Goal: Task Accomplishment & Management: Complete application form

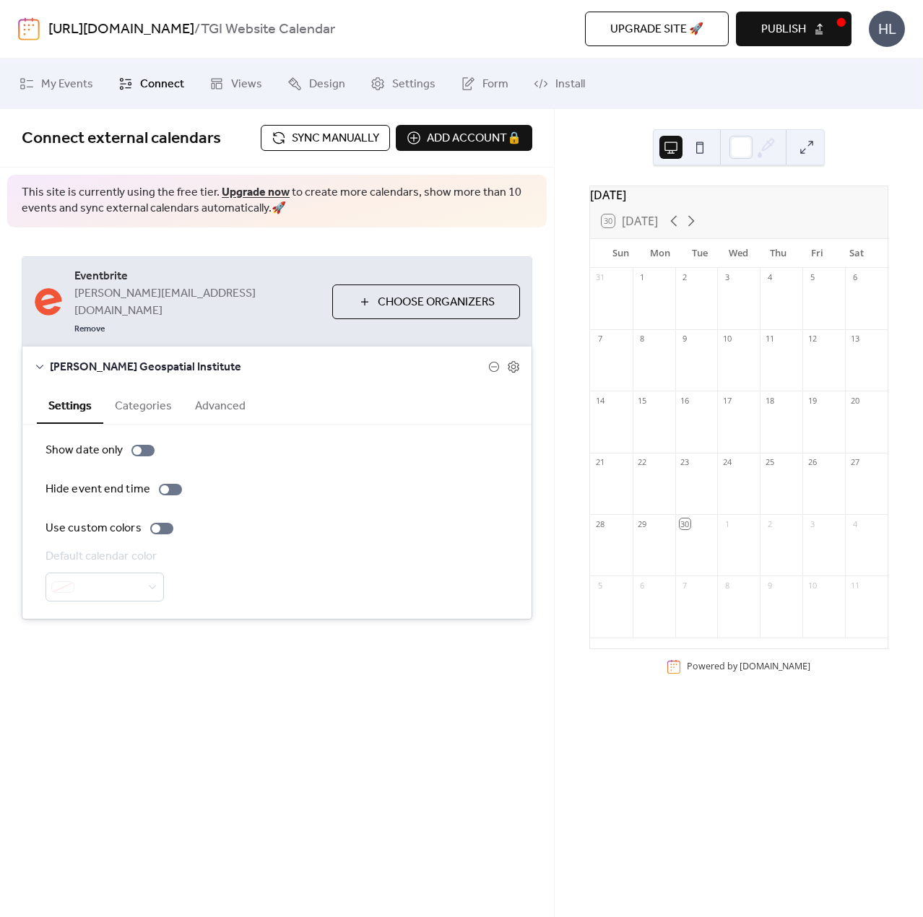
click at [136, 390] on button "Categories" at bounding box center [143, 404] width 80 height 35
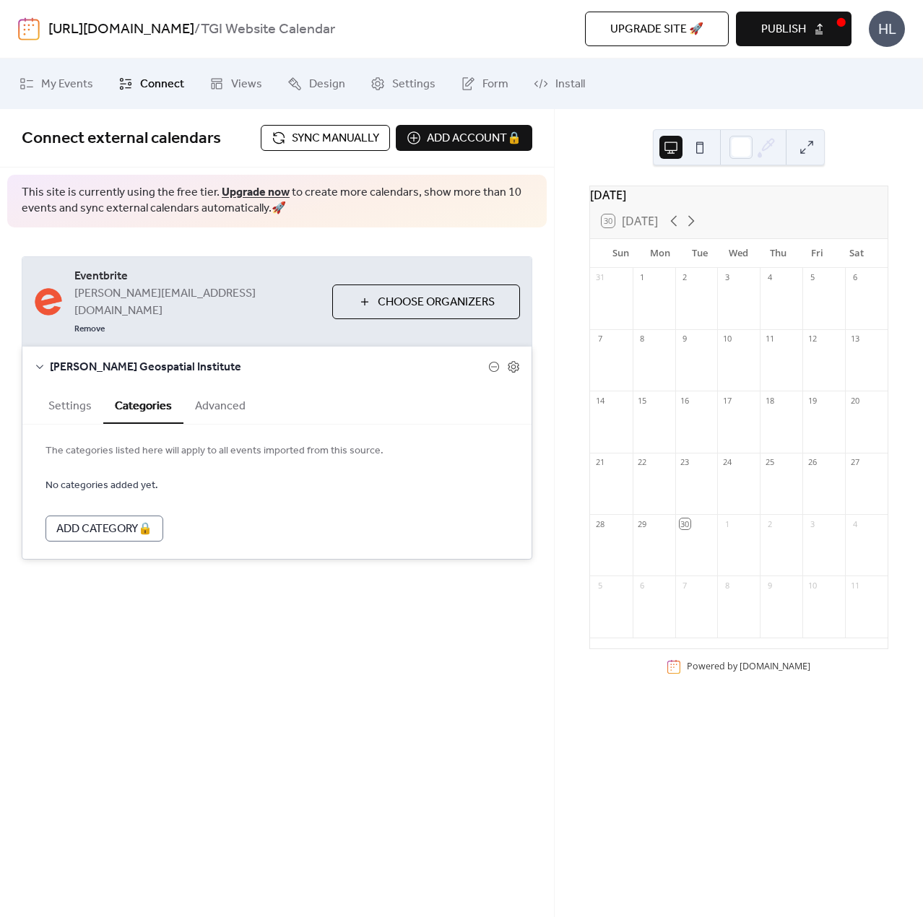
click at [229, 387] on button "Advanced" at bounding box center [220, 404] width 74 height 35
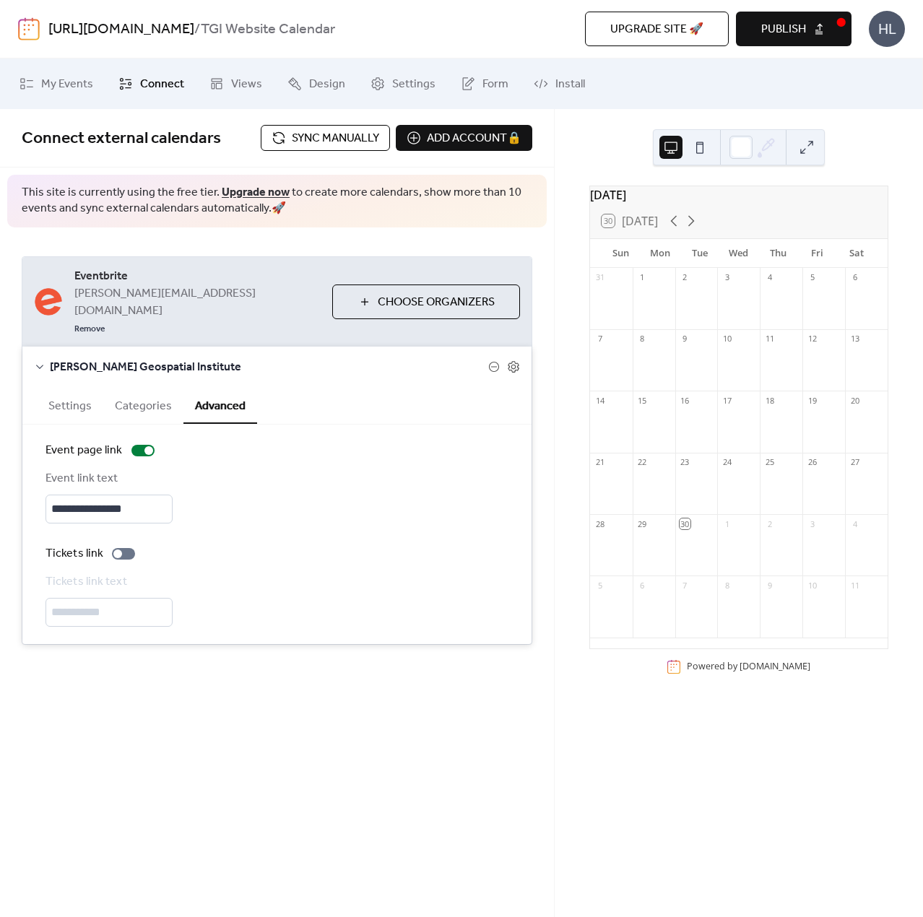
click at [76, 391] on button "Settings" at bounding box center [70, 404] width 66 height 35
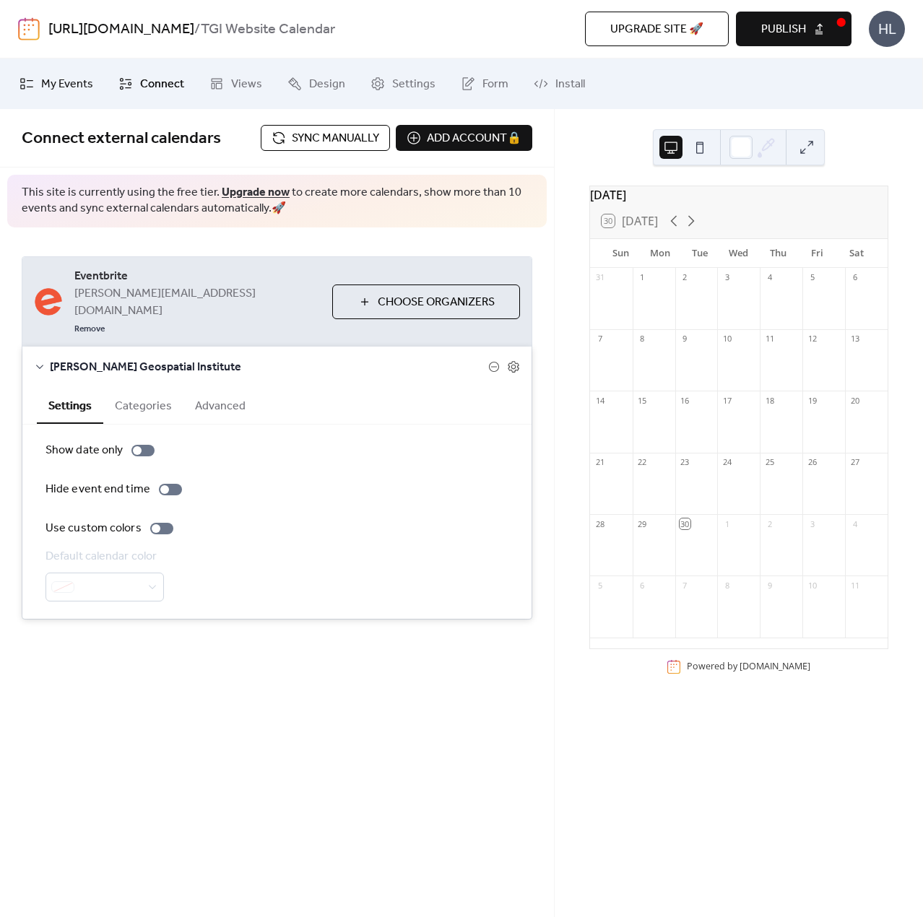
click at [67, 87] on span "My Events" at bounding box center [67, 84] width 52 height 17
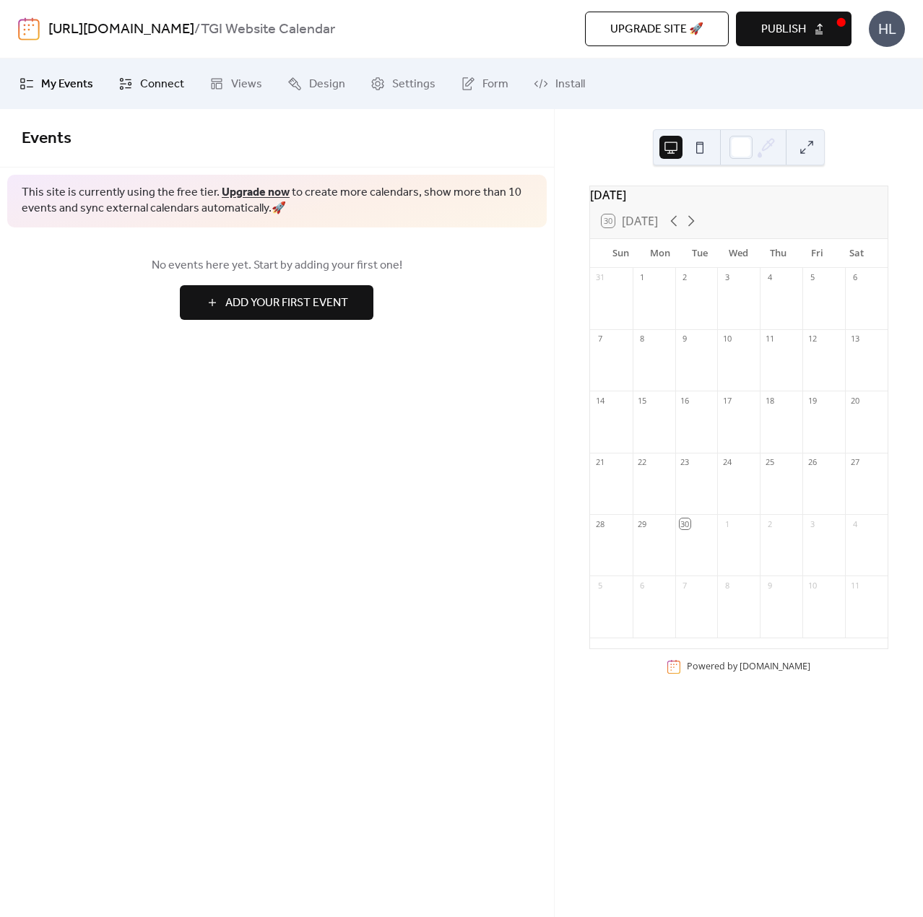
click at [148, 84] on span "Connect" at bounding box center [162, 84] width 44 height 17
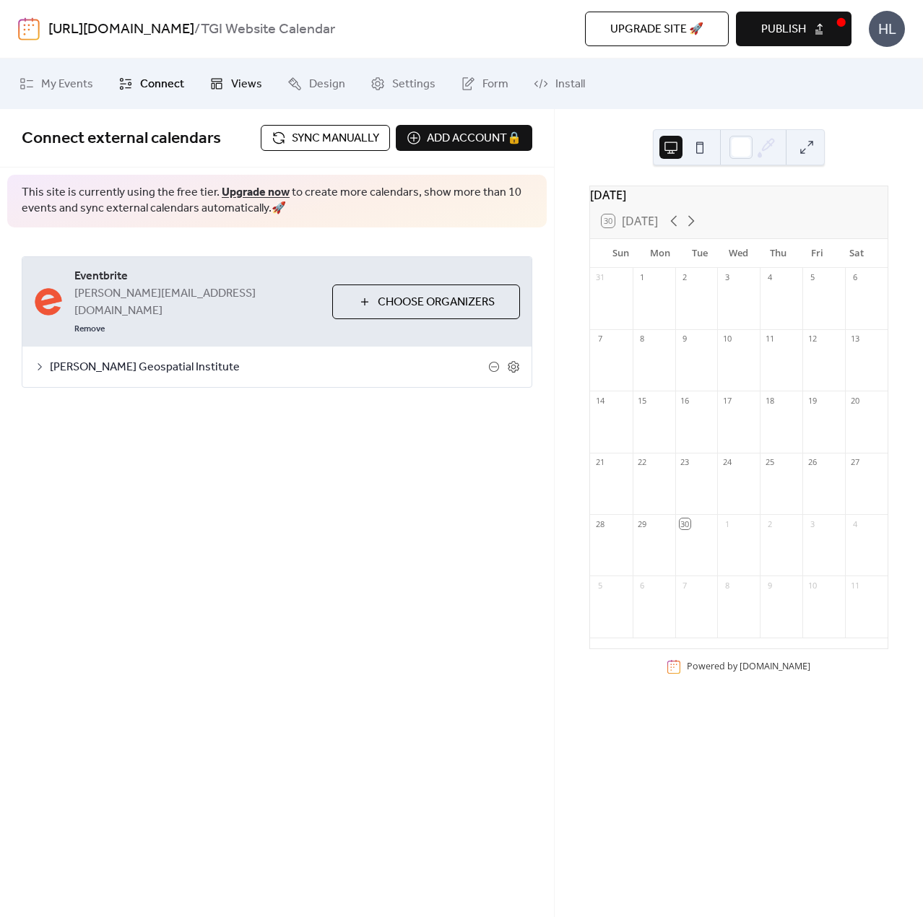
click at [234, 92] on span "Views" at bounding box center [246, 84] width 31 height 17
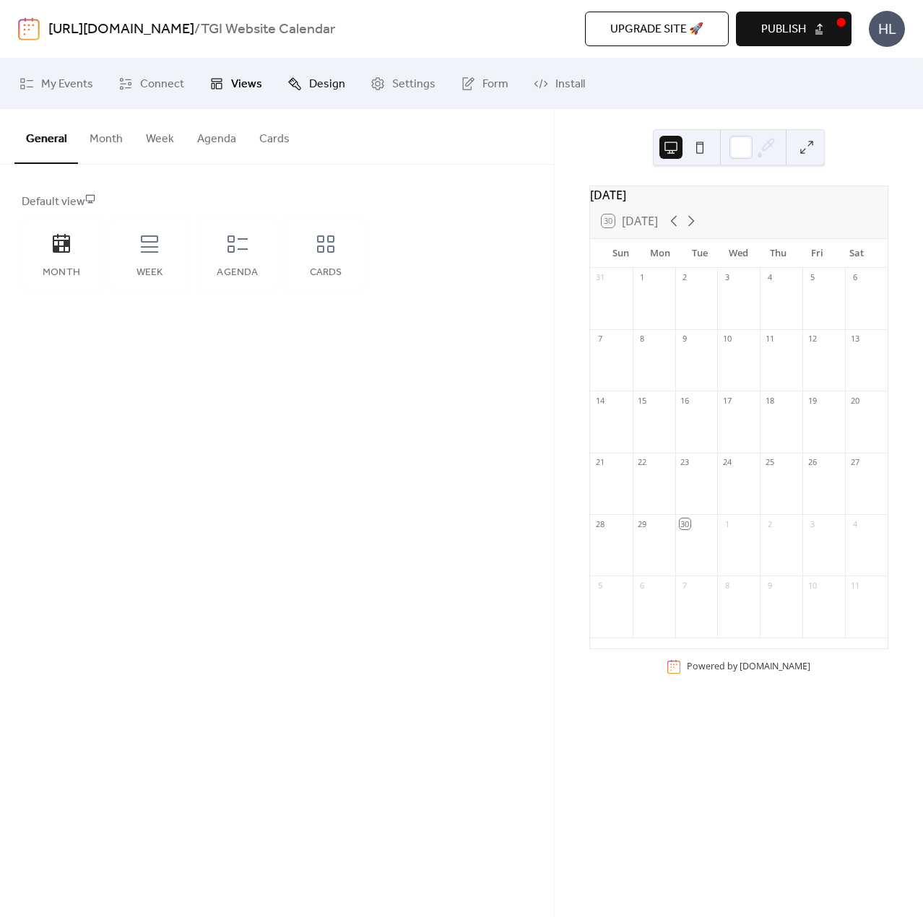
click at [319, 78] on span "Design" at bounding box center [327, 84] width 36 height 17
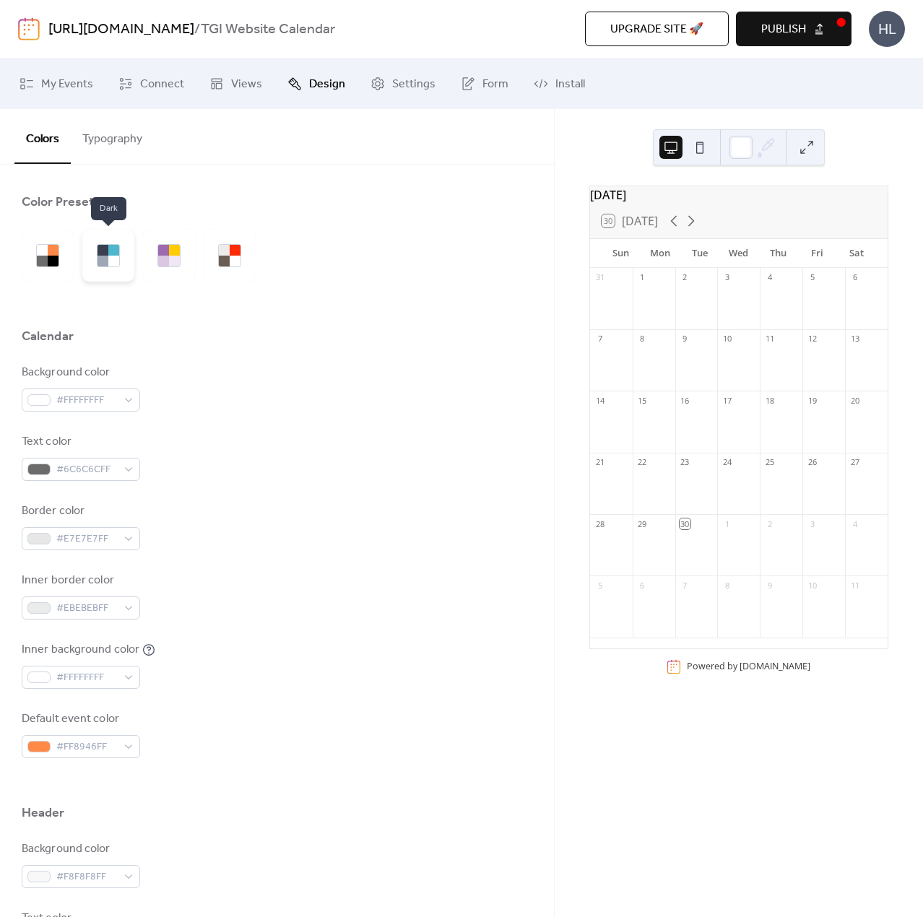
click at [113, 258] on div at bounding box center [113, 261] width 11 height 11
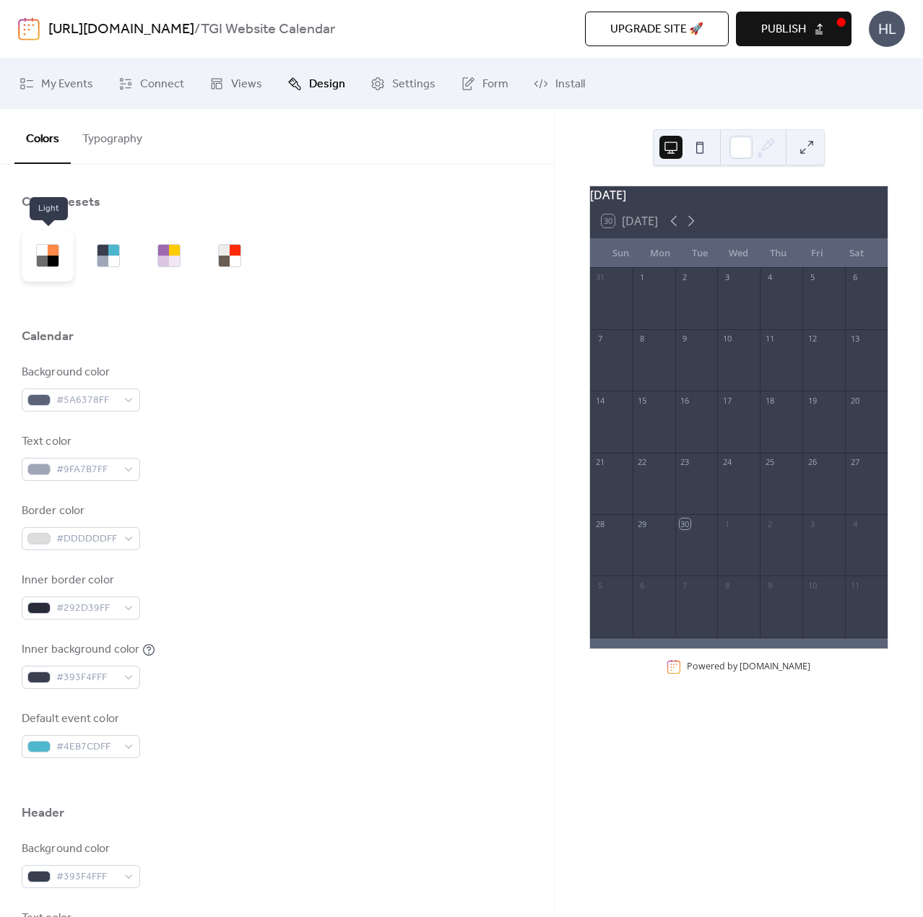
click at [58, 250] on div at bounding box center [53, 250] width 11 height 11
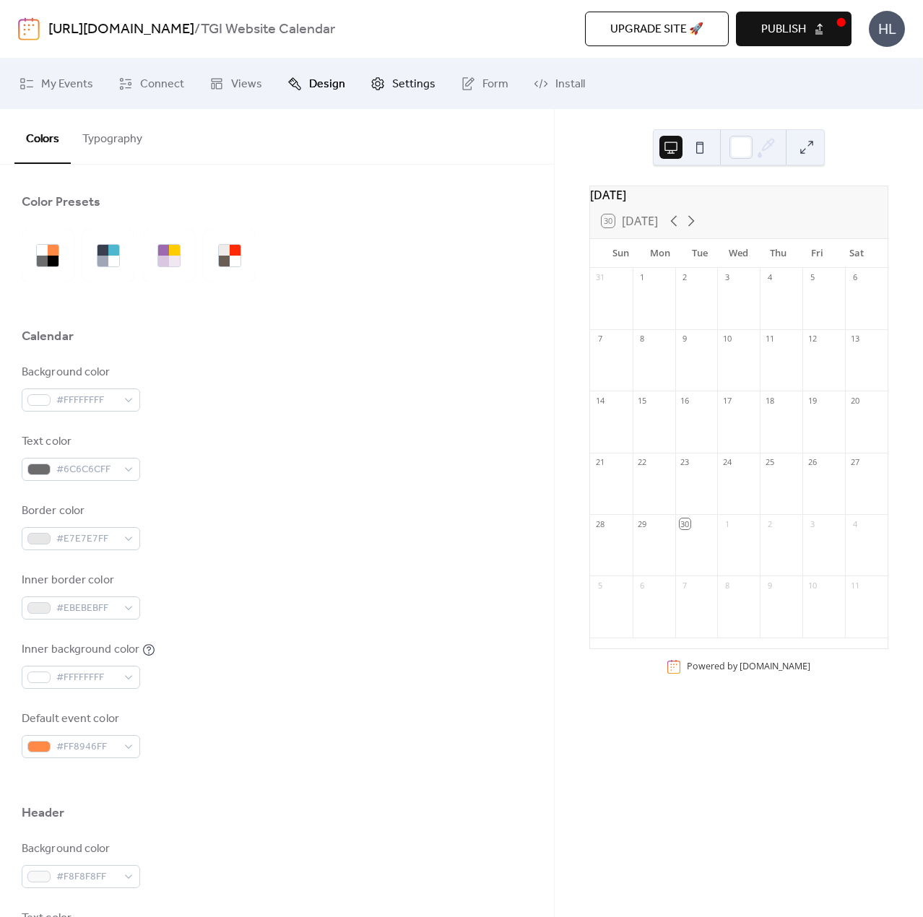
click at [406, 84] on span "Settings" at bounding box center [413, 84] width 43 height 17
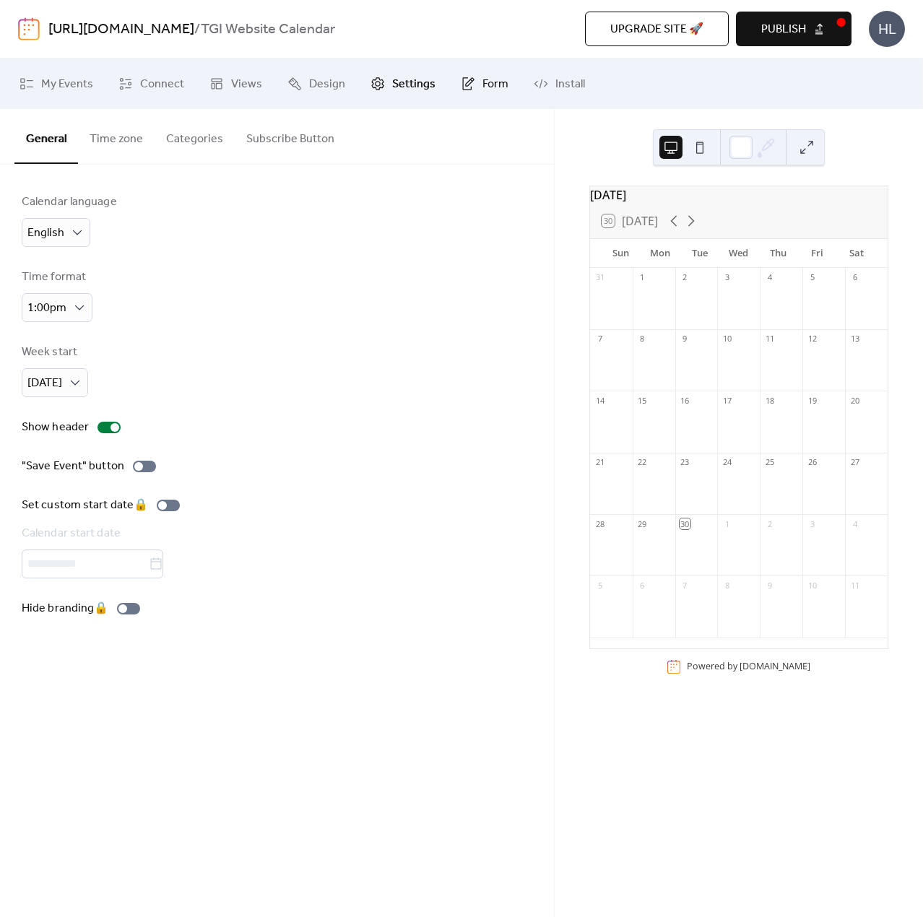
click at [483, 85] on span "Form" at bounding box center [495, 84] width 26 height 17
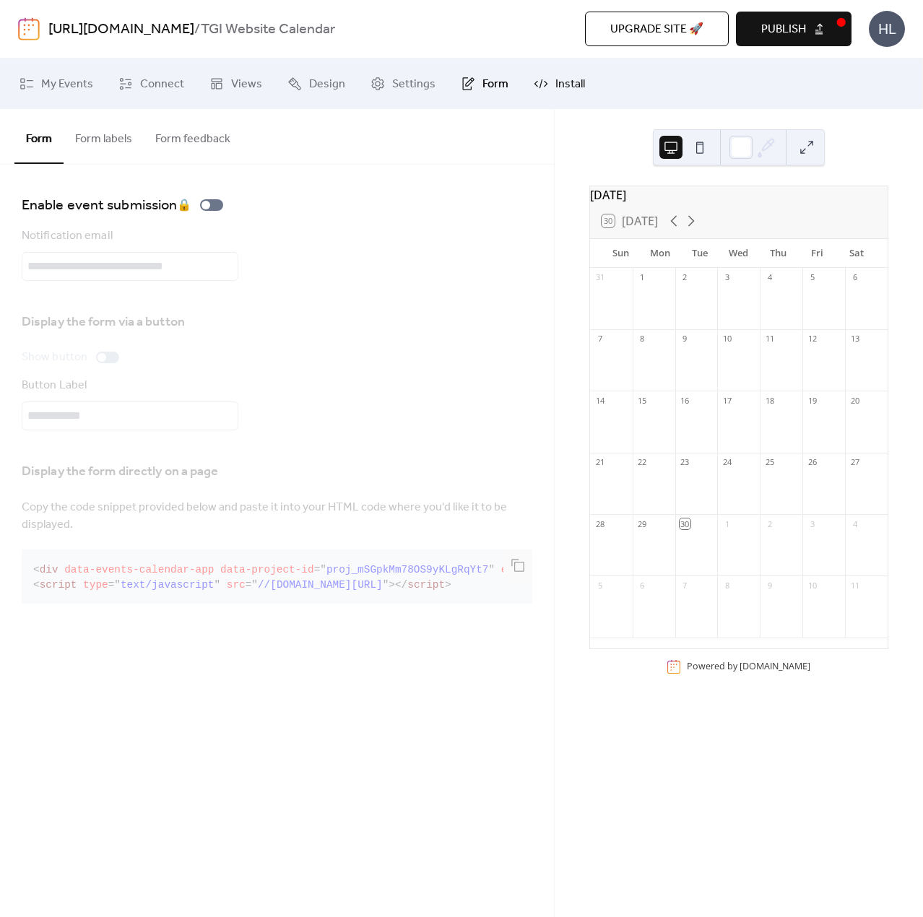
click at [560, 86] on span "Install" at bounding box center [570, 84] width 30 height 17
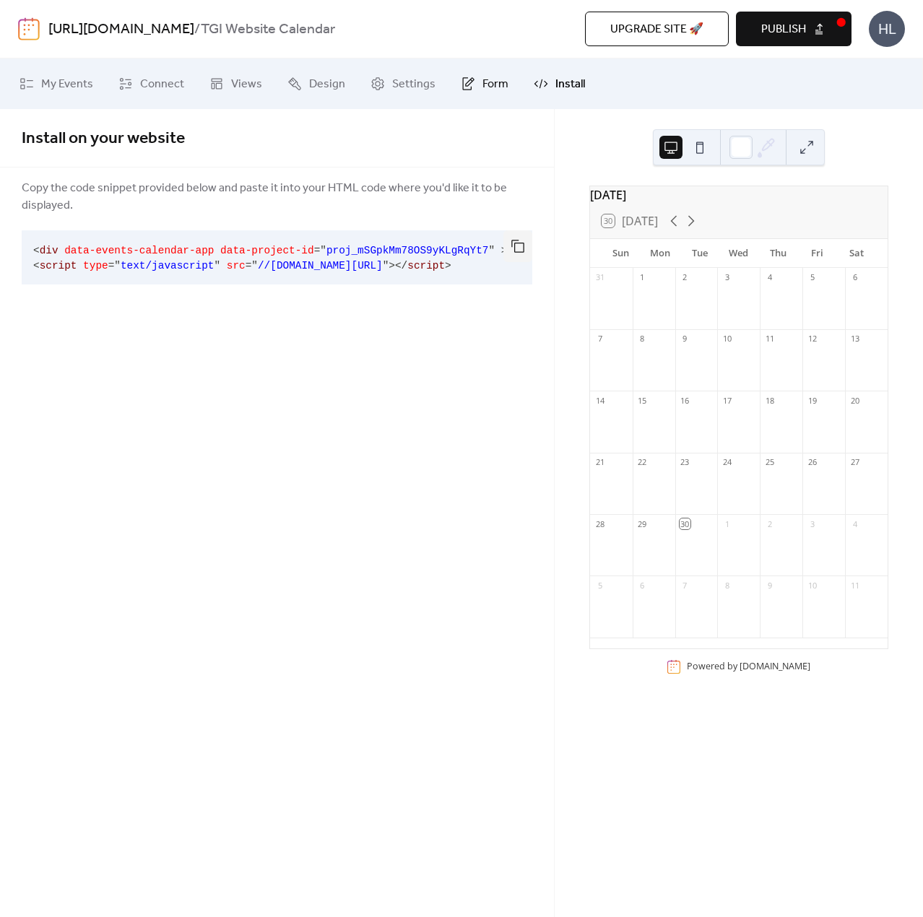
click at [482, 90] on span "Form" at bounding box center [495, 84] width 26 height 17
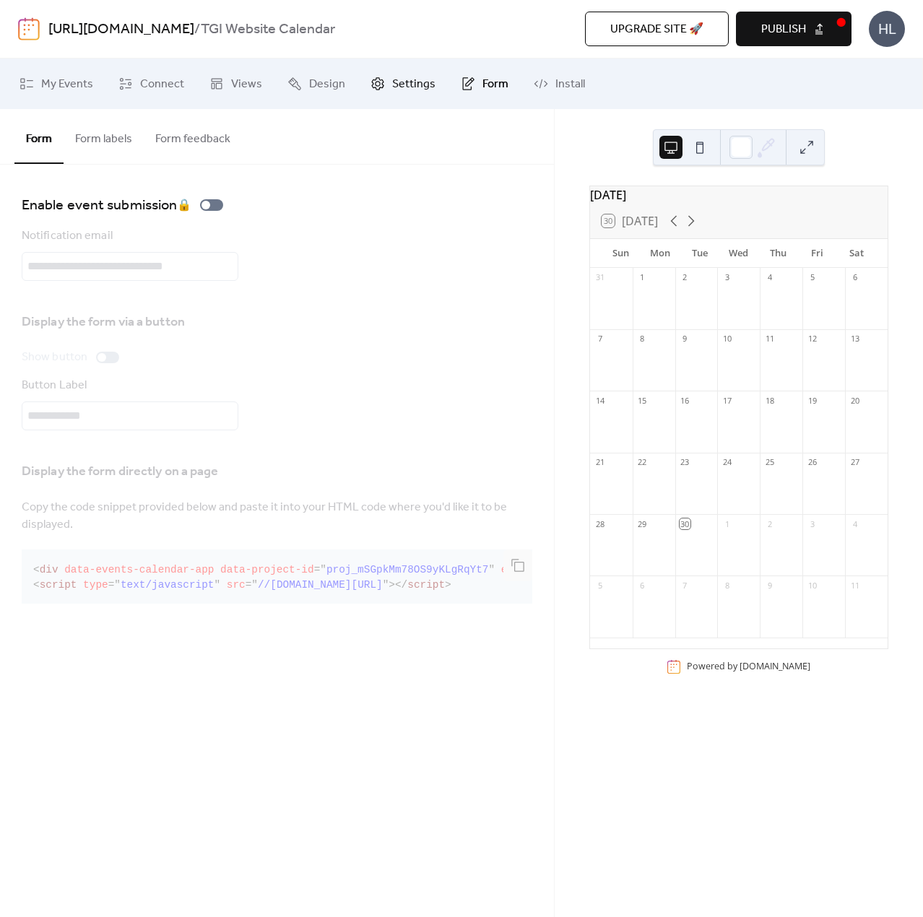
click at [406, 76] on span "Settings" at bounding box center [413, 84] width 43 height 17
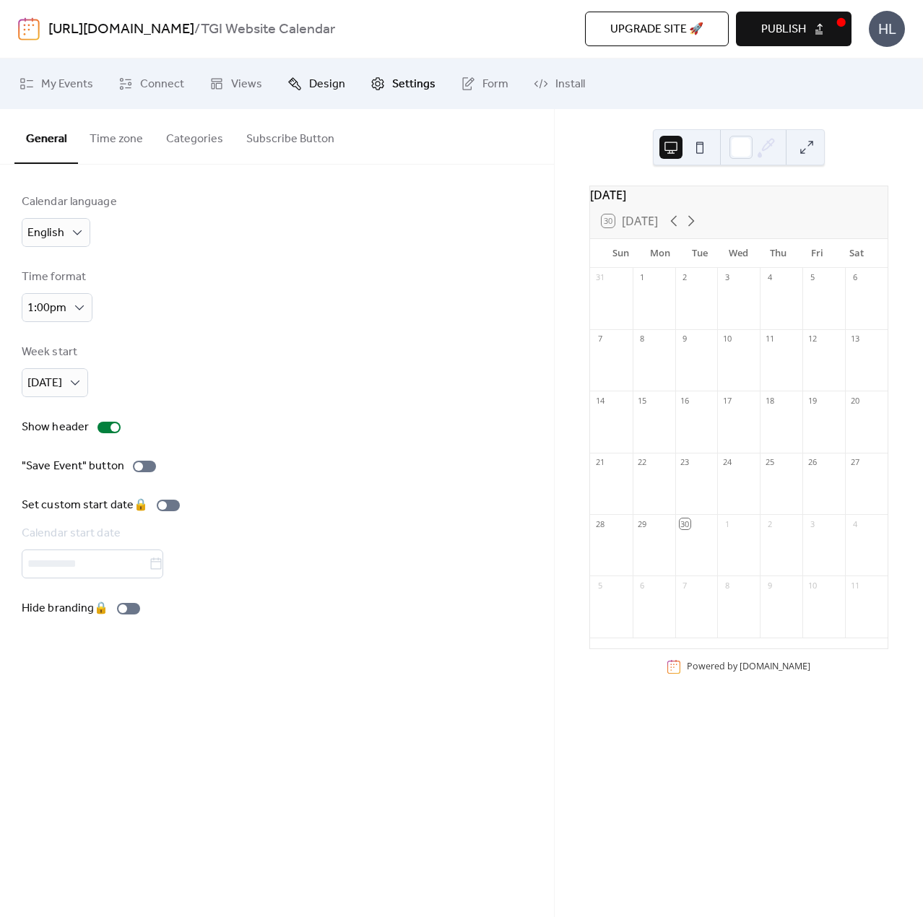
click at [321, 76] on span "Design" at bounding box center [327, 84] width 36 height 17
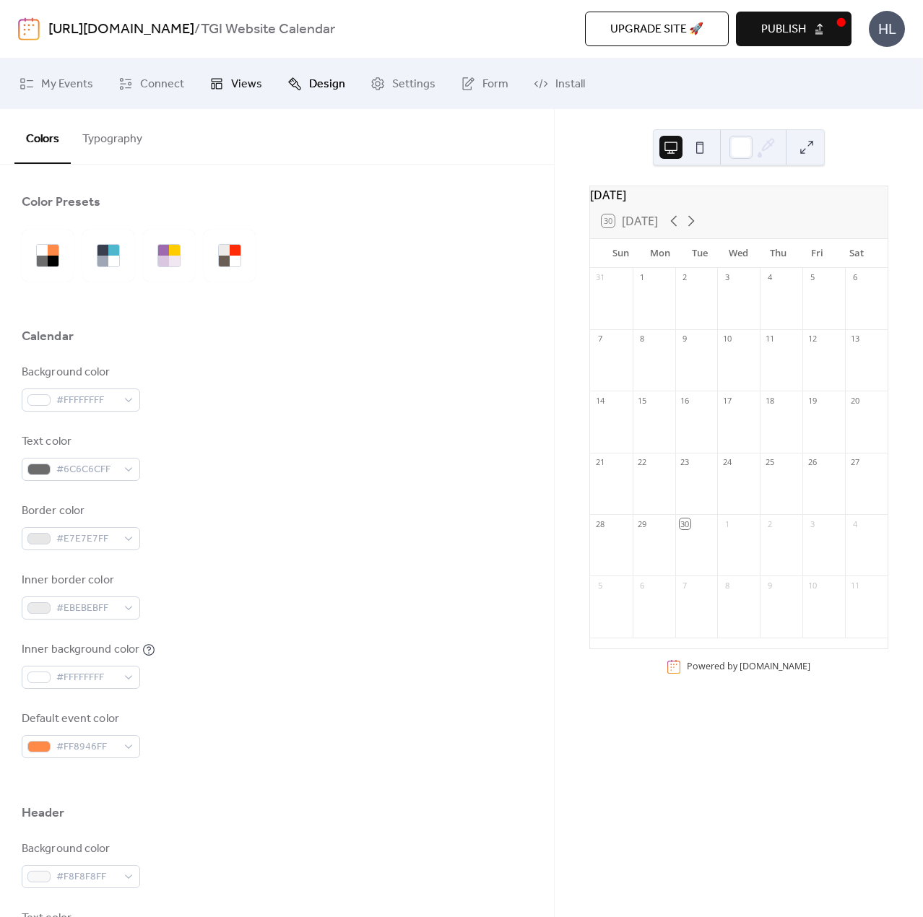
click at [260, 76] on link "Views" at bounding box center [236, 83] width 74 height 39
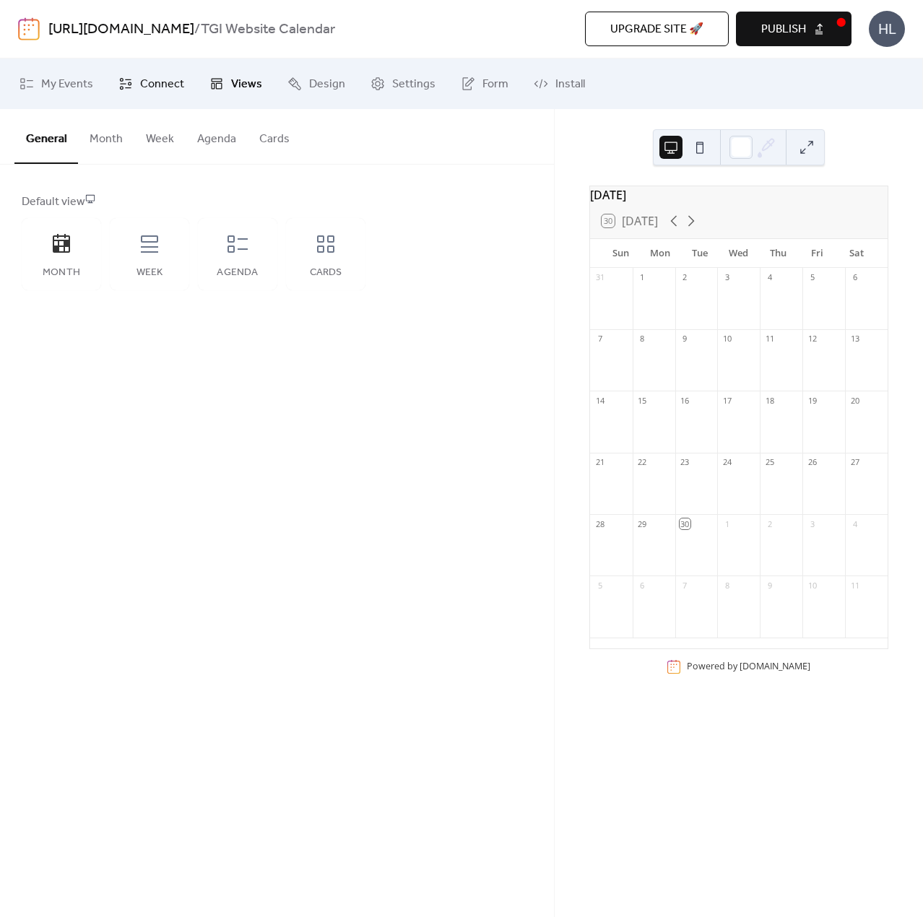
click at [158, 77] on span "Connect" at bounding box center [162, 84] width 44 height 17
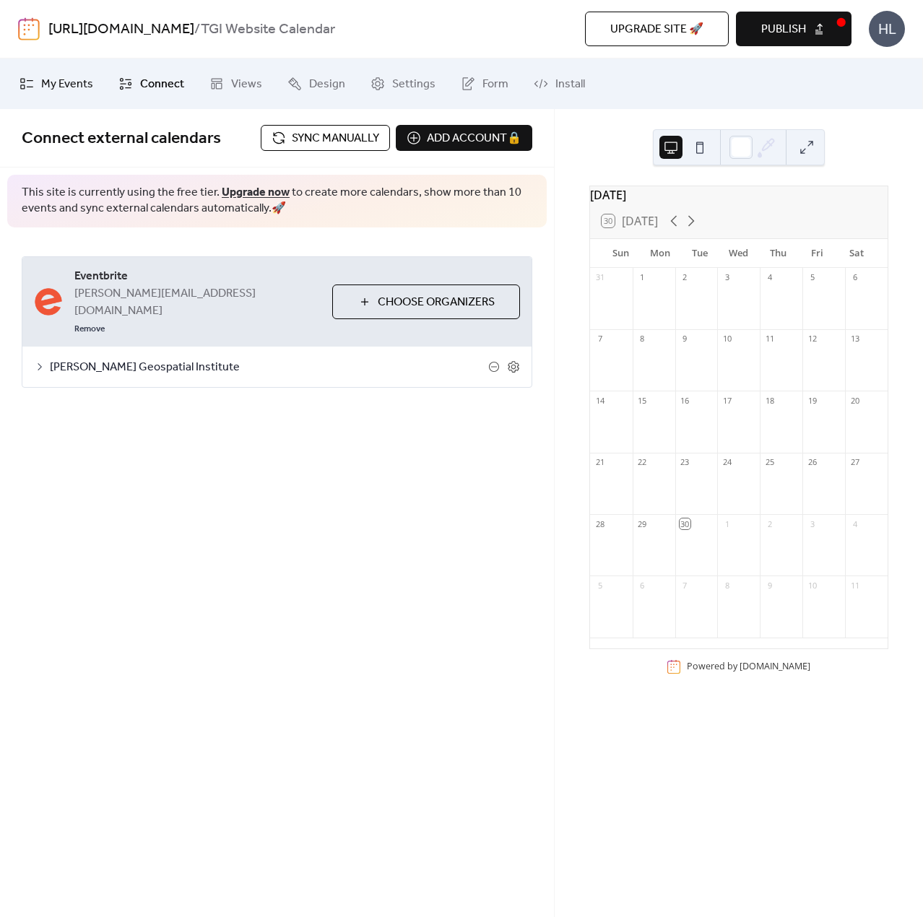
click at [71, 82] on span "My Events" at bounding box center [67, 84] width 52 height 17
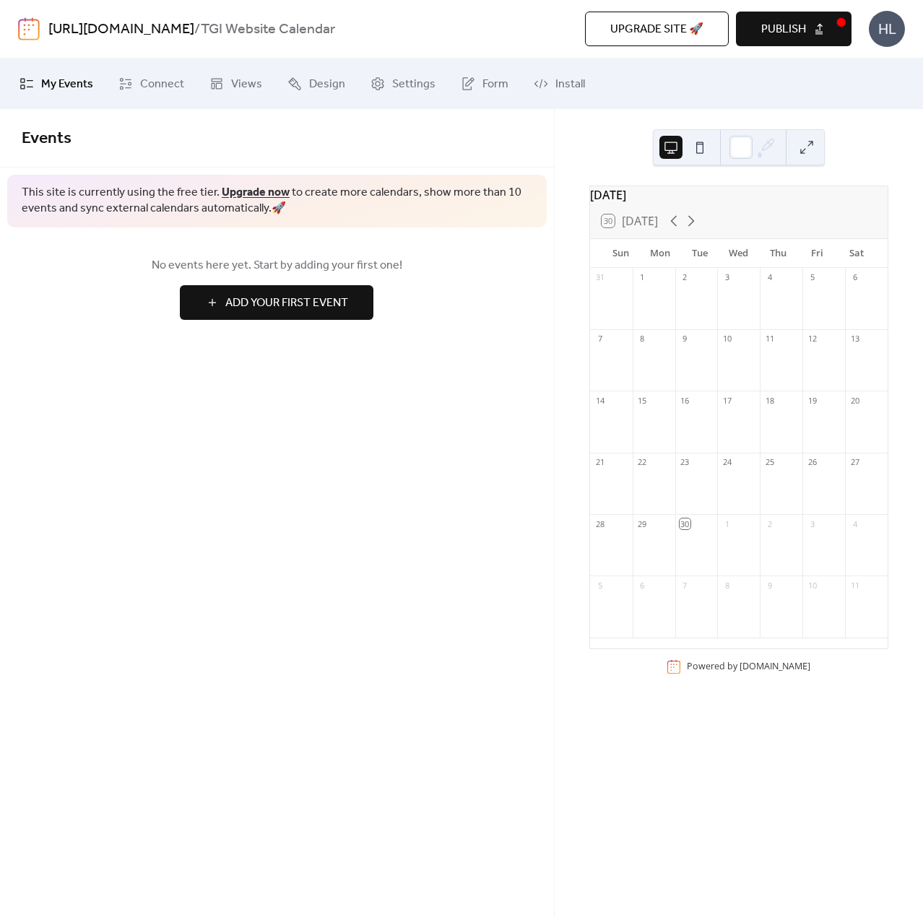
click at [288, 308] on span "Add Your First Event" at bounding box center [286, 303] width 123 height 17
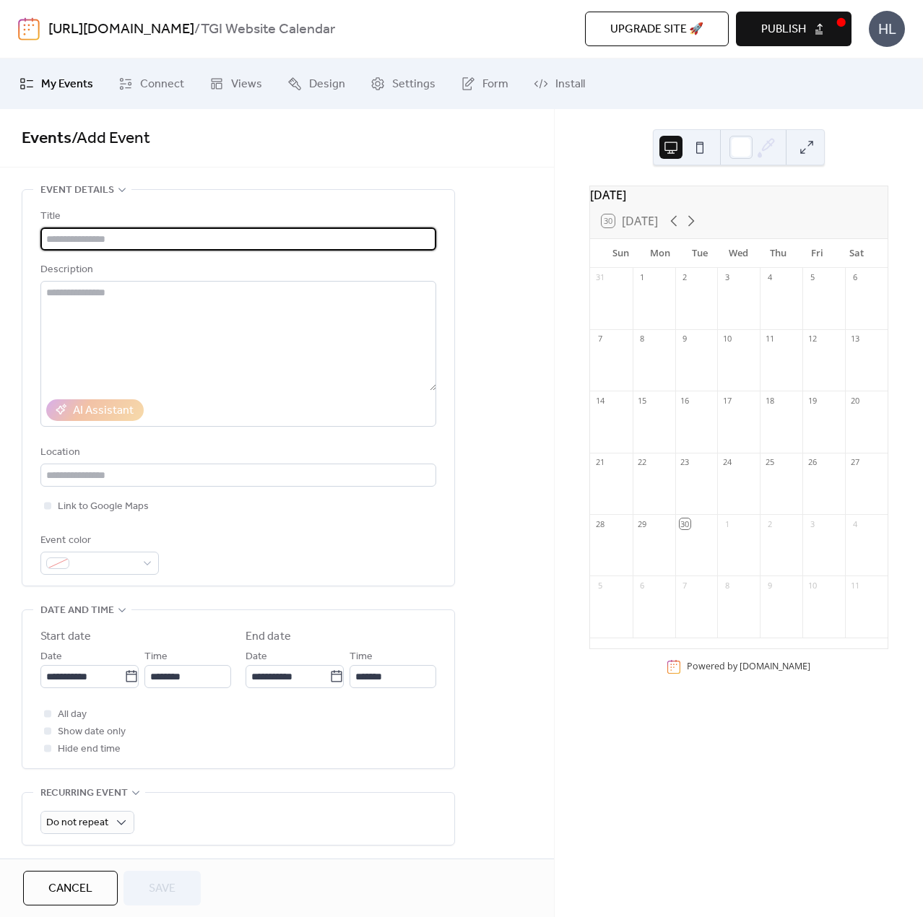
click at [281, 235] on input "text" at bounding box center [238, 238] width 396 height 23
click at [144, 79] on span "Connect" at bounding box center [162, 84] width 44 height 17
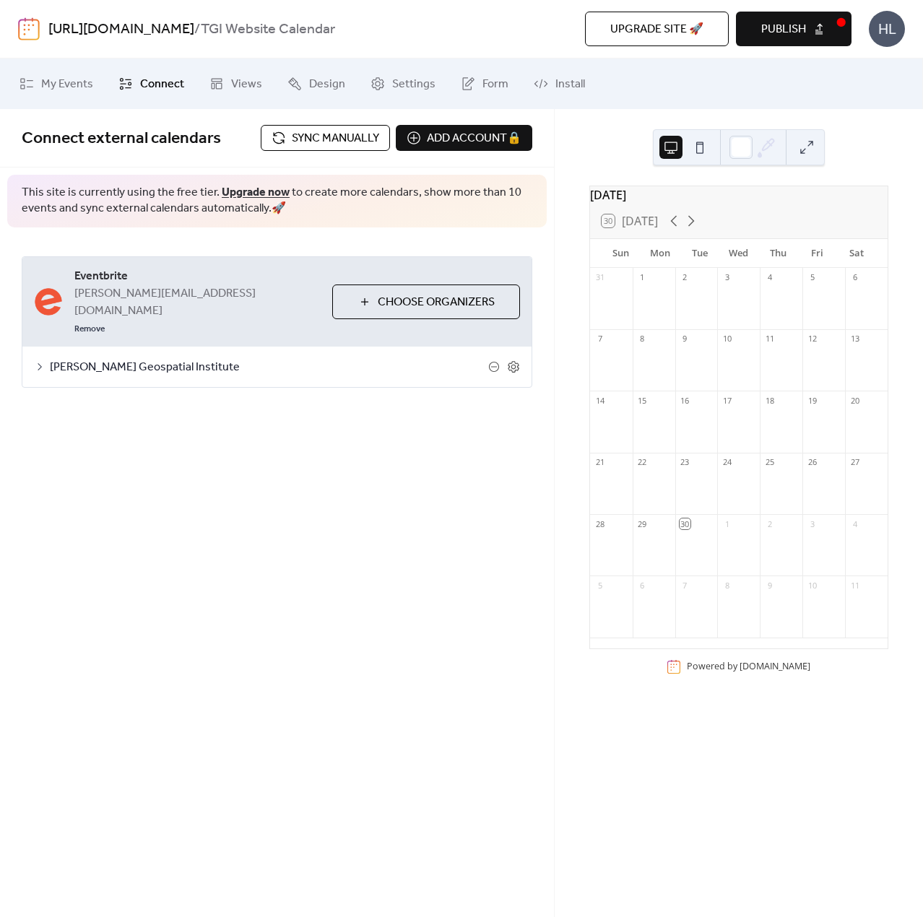
drag, startPoint x: 306, startPoint y: 201, endPoint x: 310, endPoint y: 186, distance: 15.6
click at [310, 186] on span "This site is currently using the free tier. Upgrade now to create more calendar…" at bounding box center [277, 201] width 510 height 32
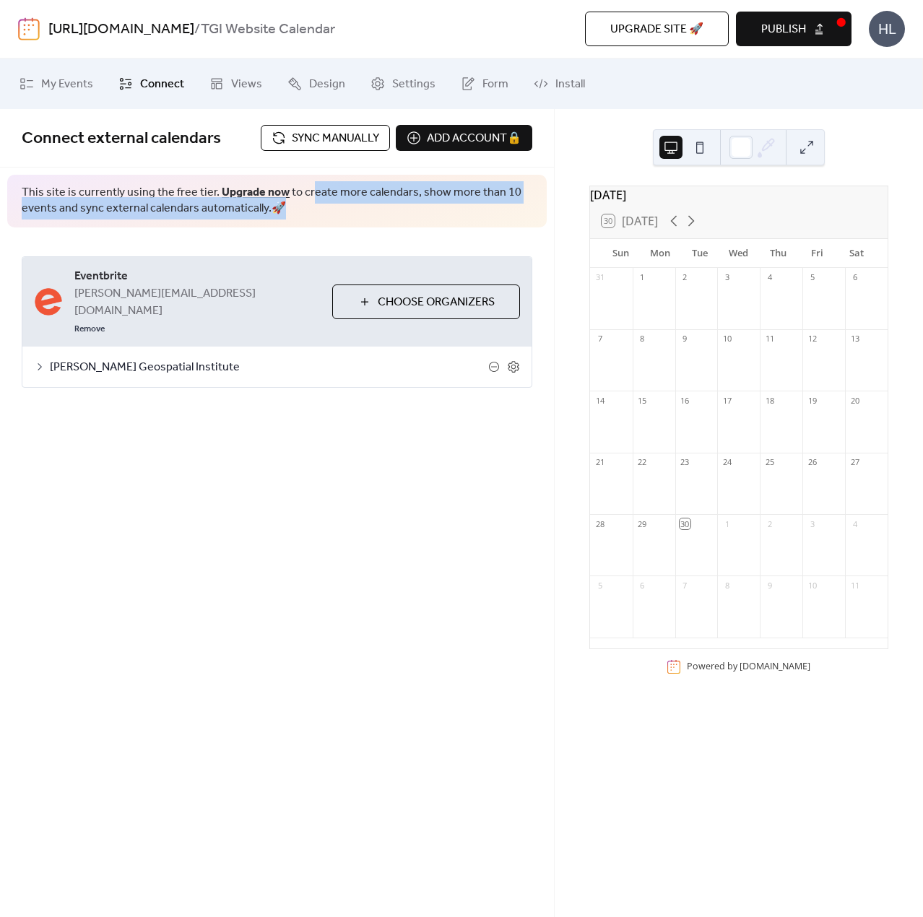
drag, startPoint x: 310, startPoint y: 186, endPoint x: 323, endPoint y: 217, distance: 33.9
click at [323, 217] on div "This site is currently using the free tier. Upgrade now to create more calendar…" at bounding box center [276, 201] width 539 height 53
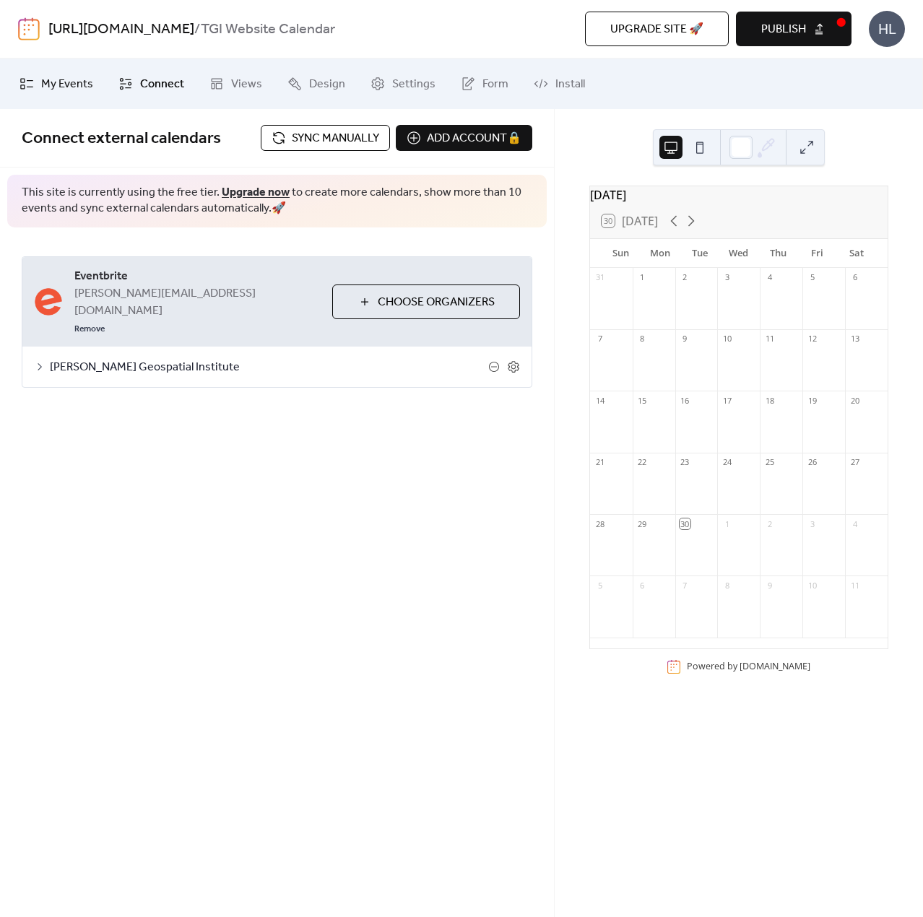
click at [70, 85] on span "My Events" at bounding box center [67, 84] width 52 height 17
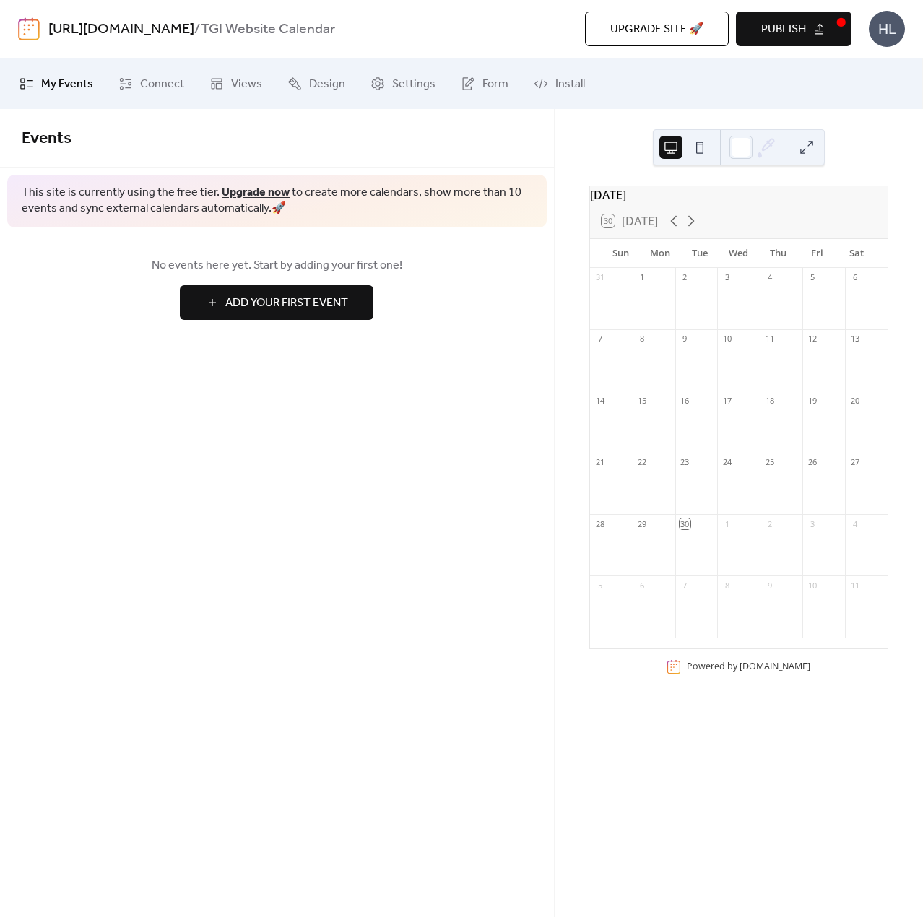
click at [302, 300] on span "Add Your First Event" at bounding box center [286, 303] width 123 height 17
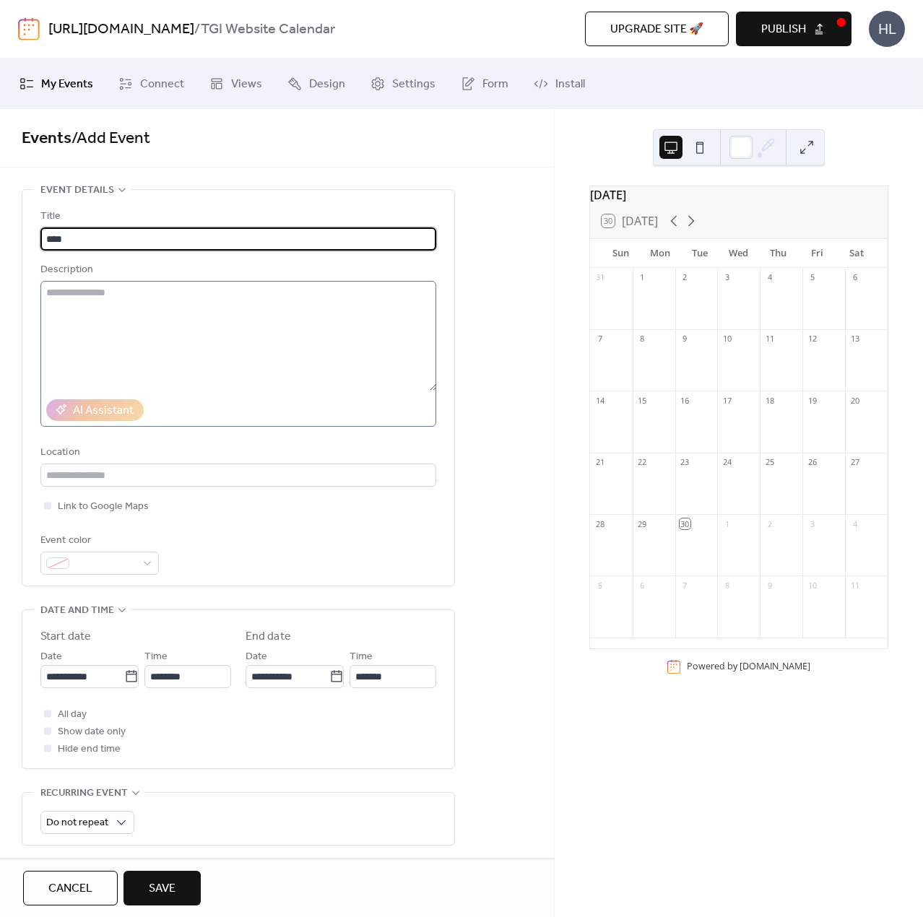
type input "****"
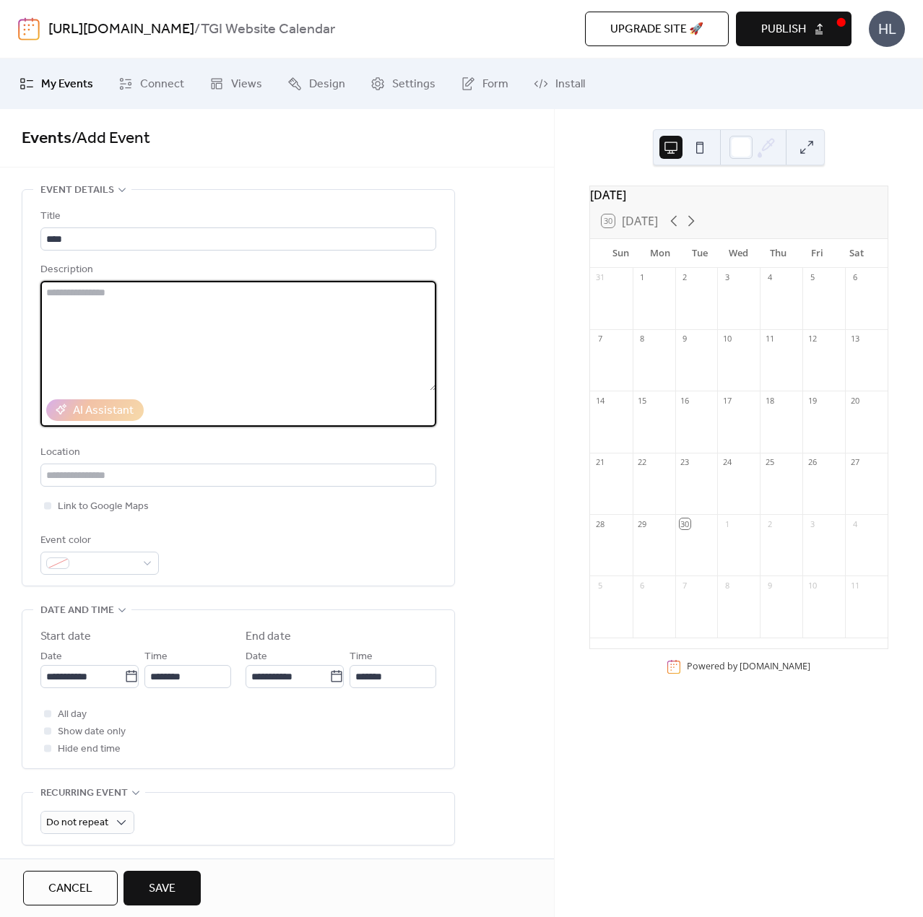
click at [235, 315] on textarea at bounding box center [238, 336] width 396 height 110
type textarea "****"
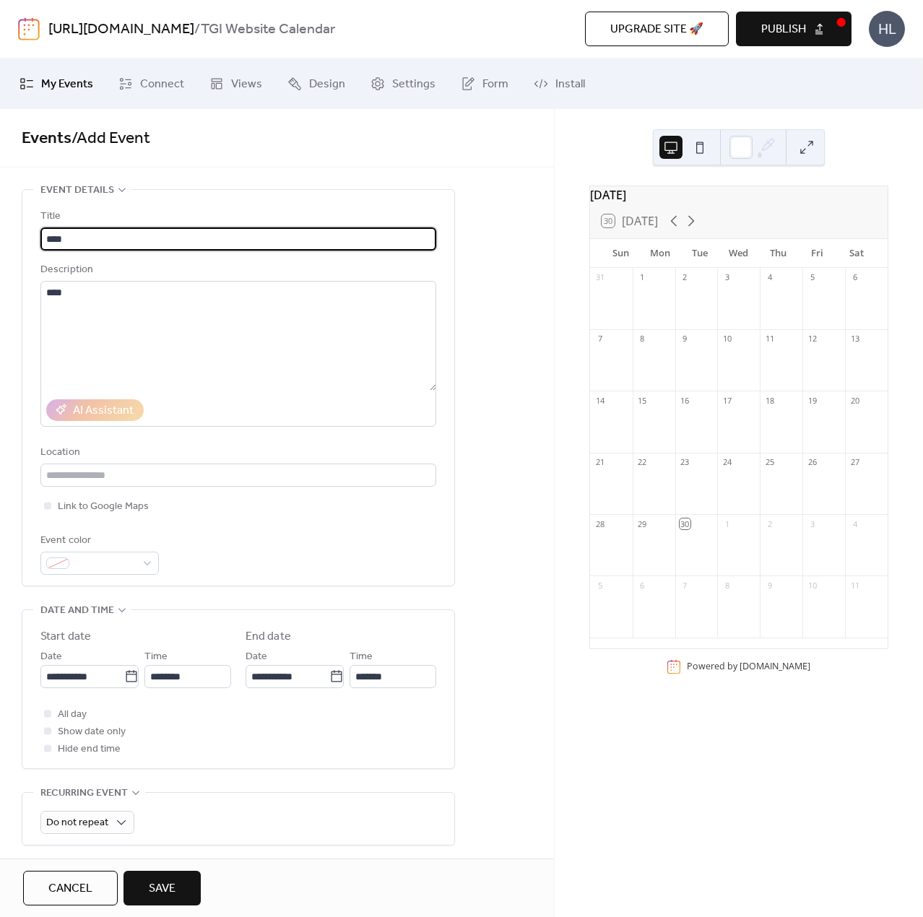
click at [217, 242] on input "****" at bounding box center [238, 238] width 396 height 23
type input "**********"
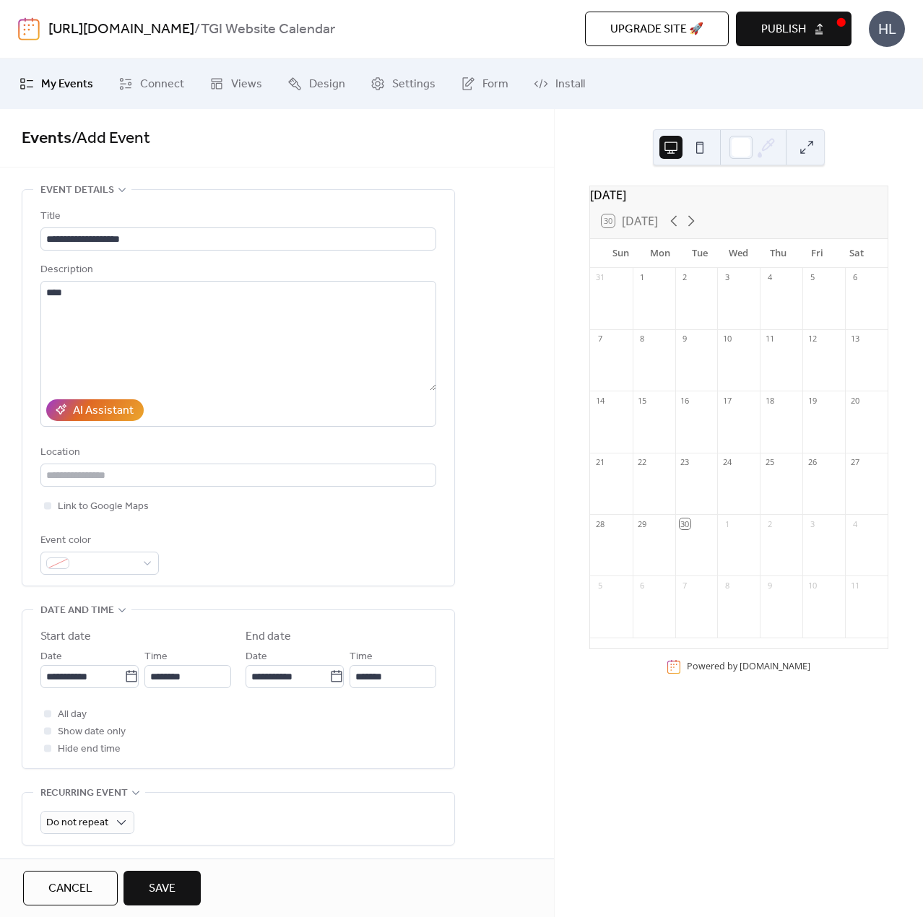
click at [461, 484] on div "**********" at bounding box center [277, 654] width 554 height 931
click at [357, 475] on input "text" at bounding box center [238, 474] width 396 height 23
type input "*******"
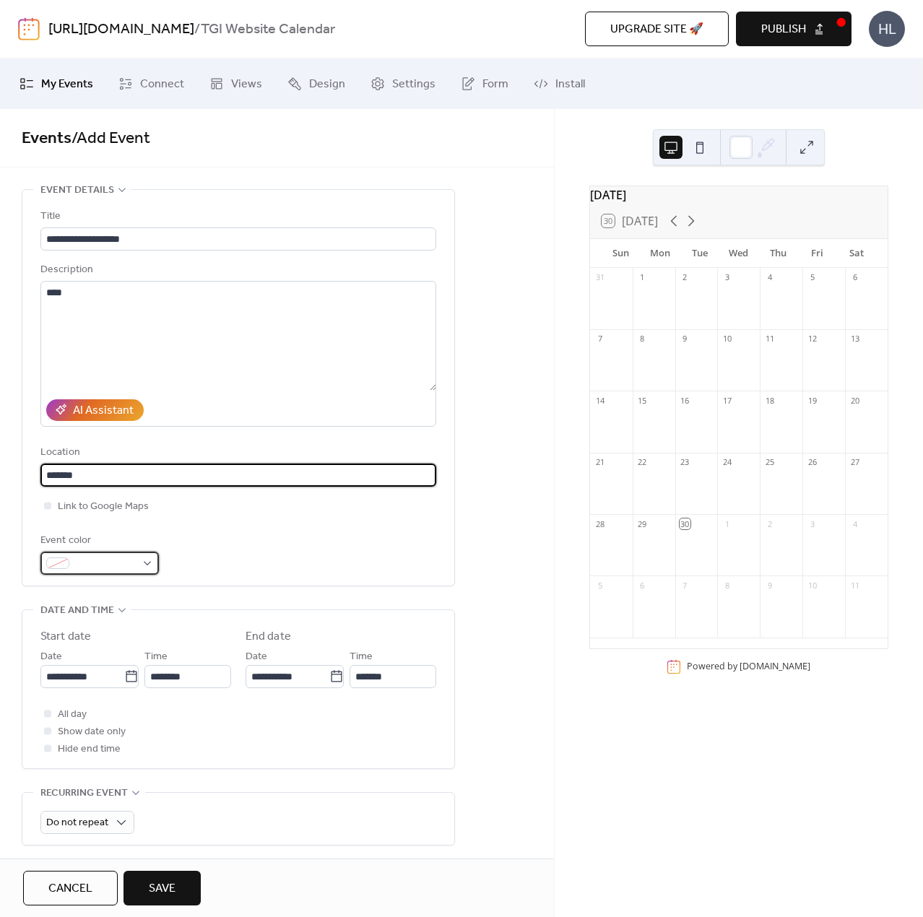
click at [146, 571] on div at bounding box center [99, 563] width 118 height 23
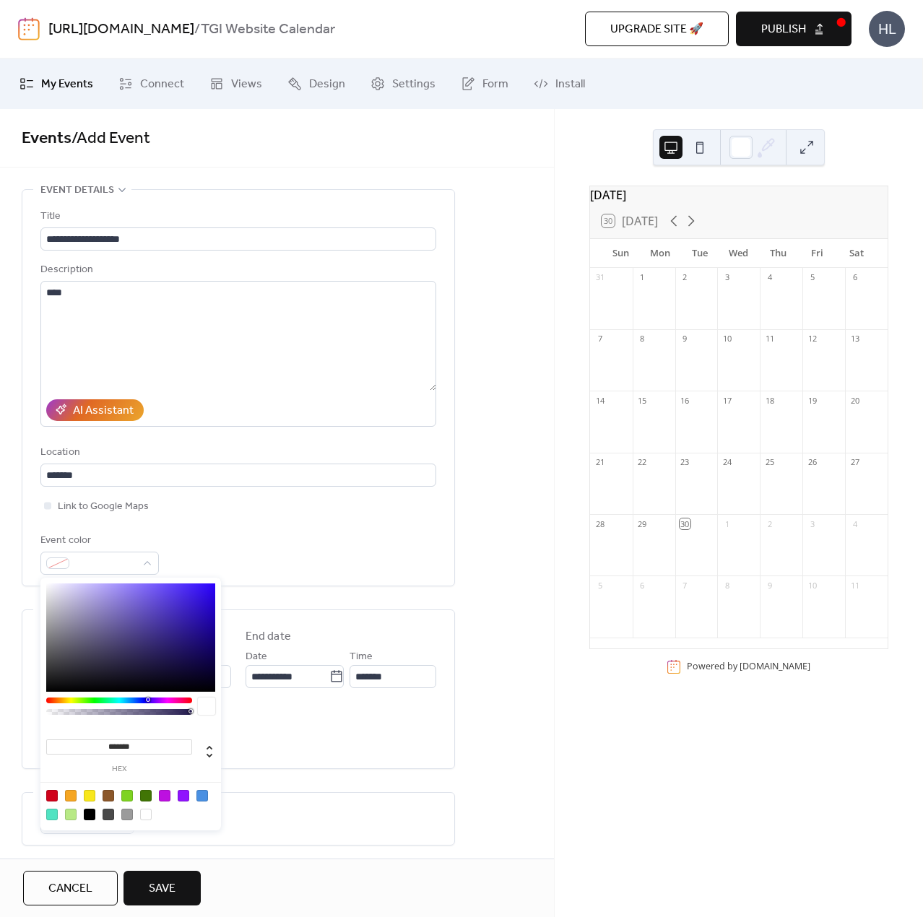
click at [165, 798] on div at bounding box center [165, 796] width 12 height 12
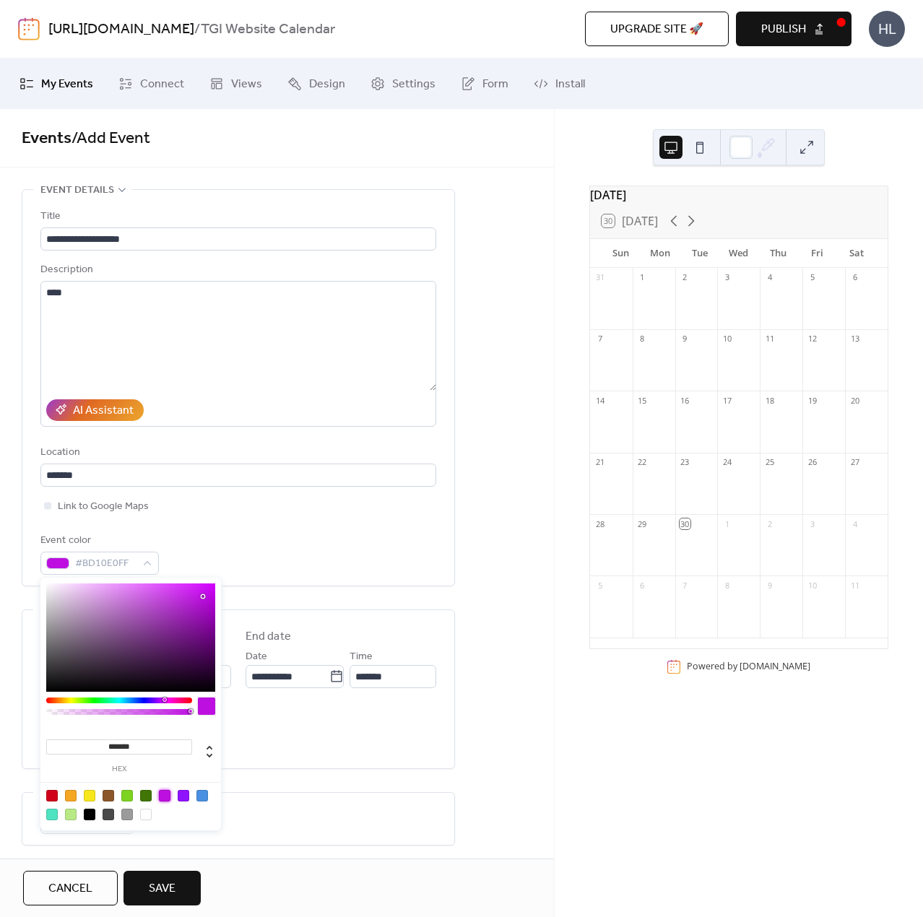
type input "*******"
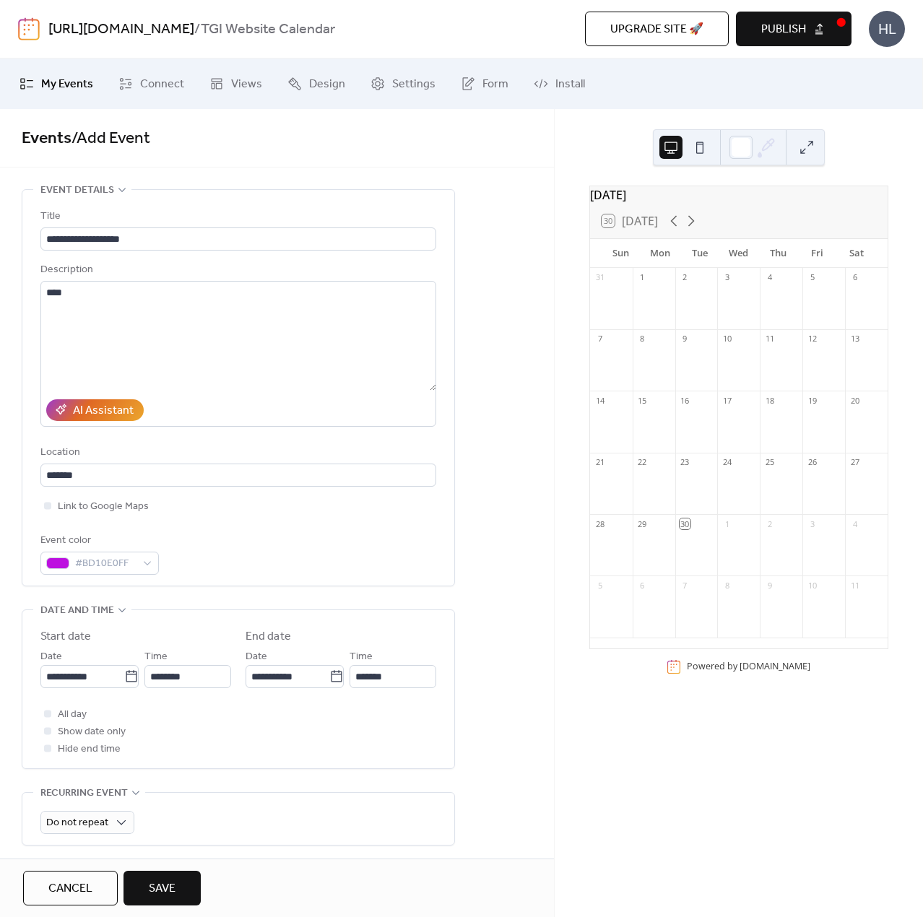
click at [451, 583] on div "**********" at bounding box center [238, 388] width 432 height 396
click at [127, 676] on icon at bounding box center [131, 676] width 14 height 14
click at [124, 676] on input "**********" at bounding box center [82, 676] width 84 height 23
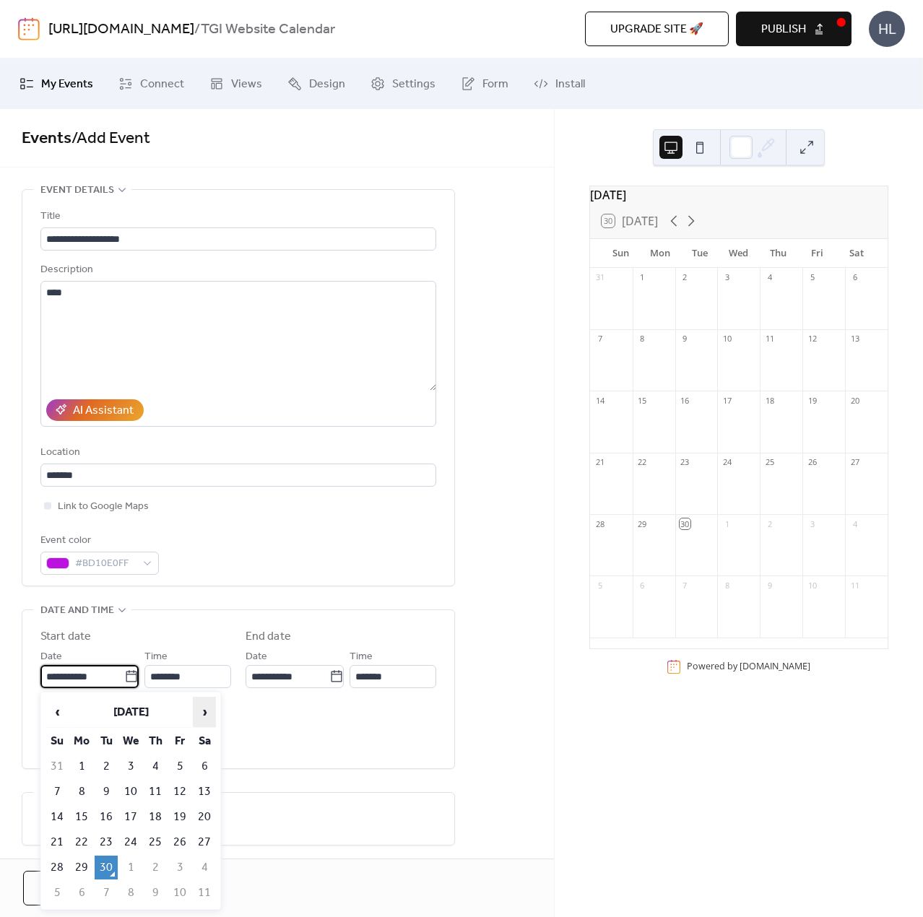
click at [201, 713] on span "›" at bounding box center [204, 711] width 22 height 29
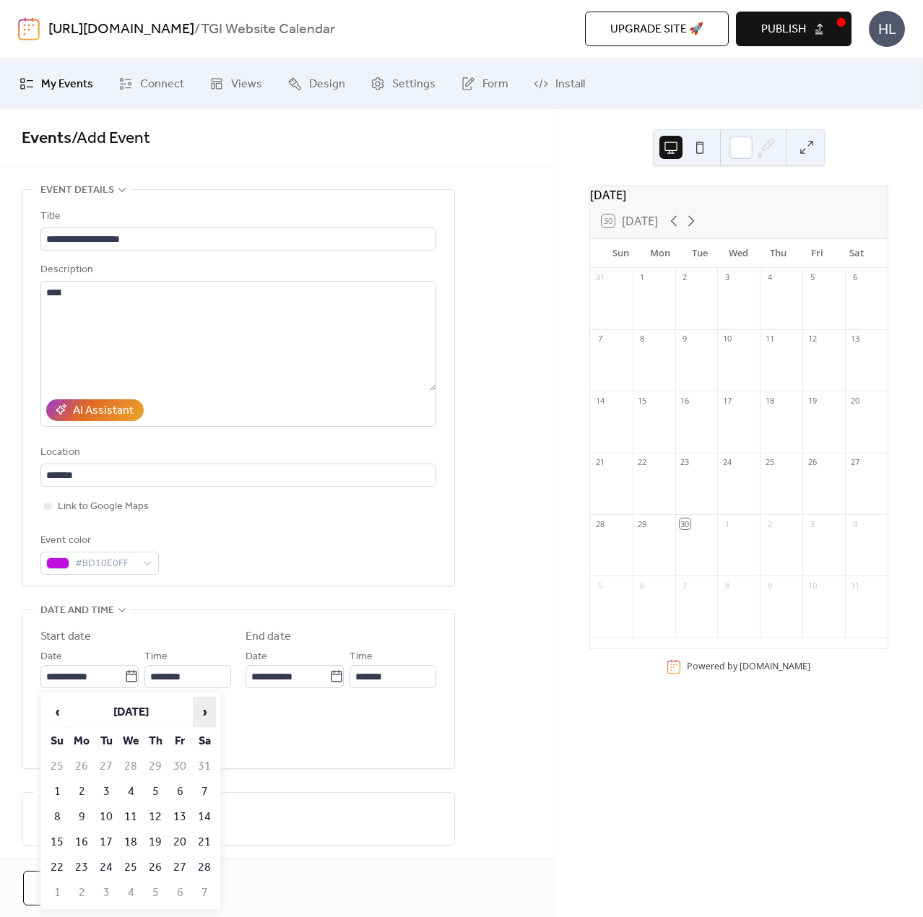
click at [201, 713] on span "›" at bounding box center [204, 711] width 22 height 29
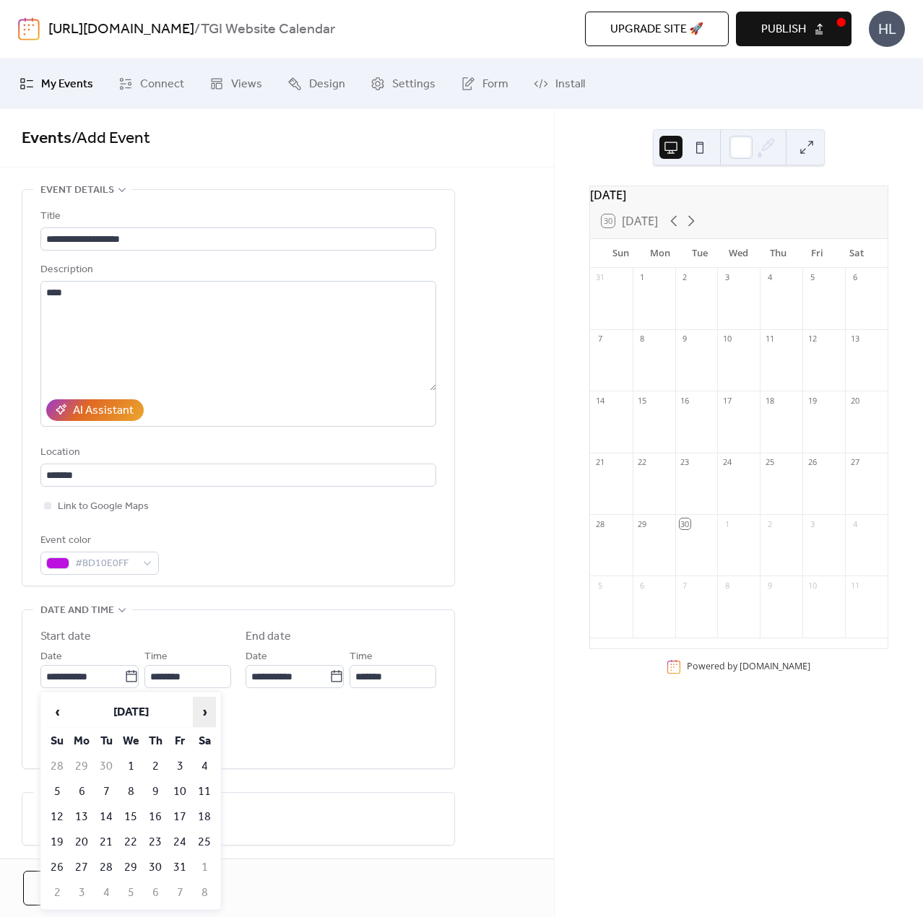
click at [201, 713] on span "›" at bounding box center [204, 711] width 22 height 29
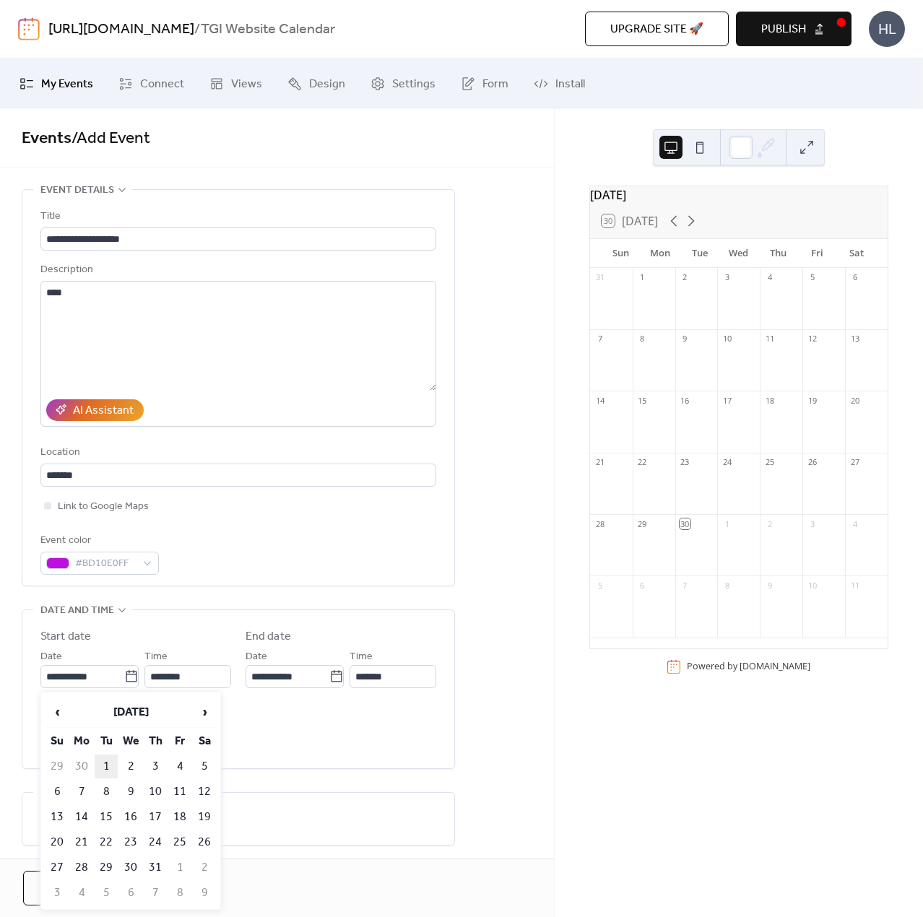
click at [105, 770] on td "1" at bounding box center [106, 766] width 23 height 24
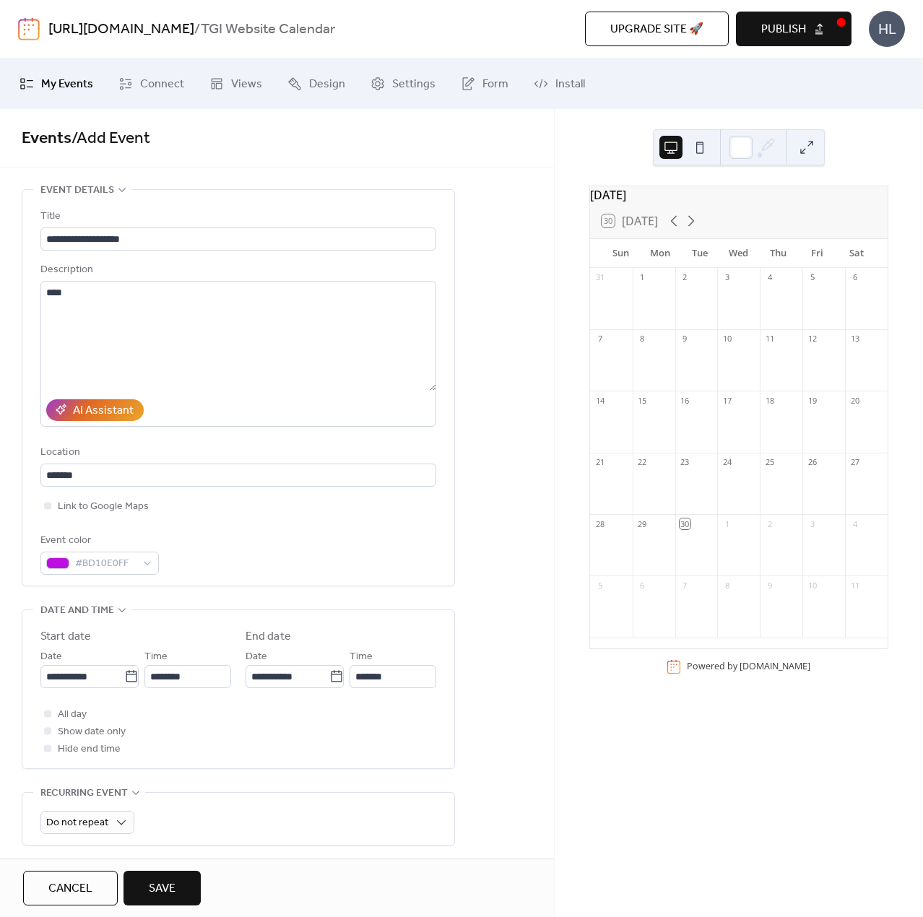
type input "**********"
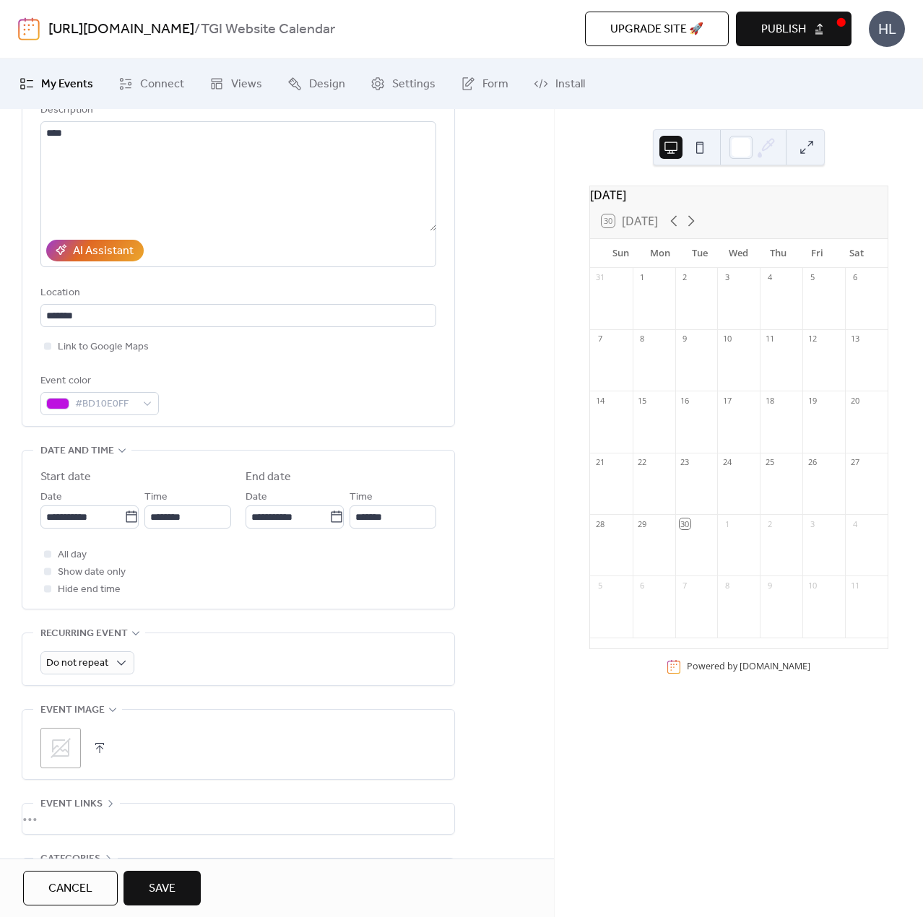
scroll to position [264, 0]
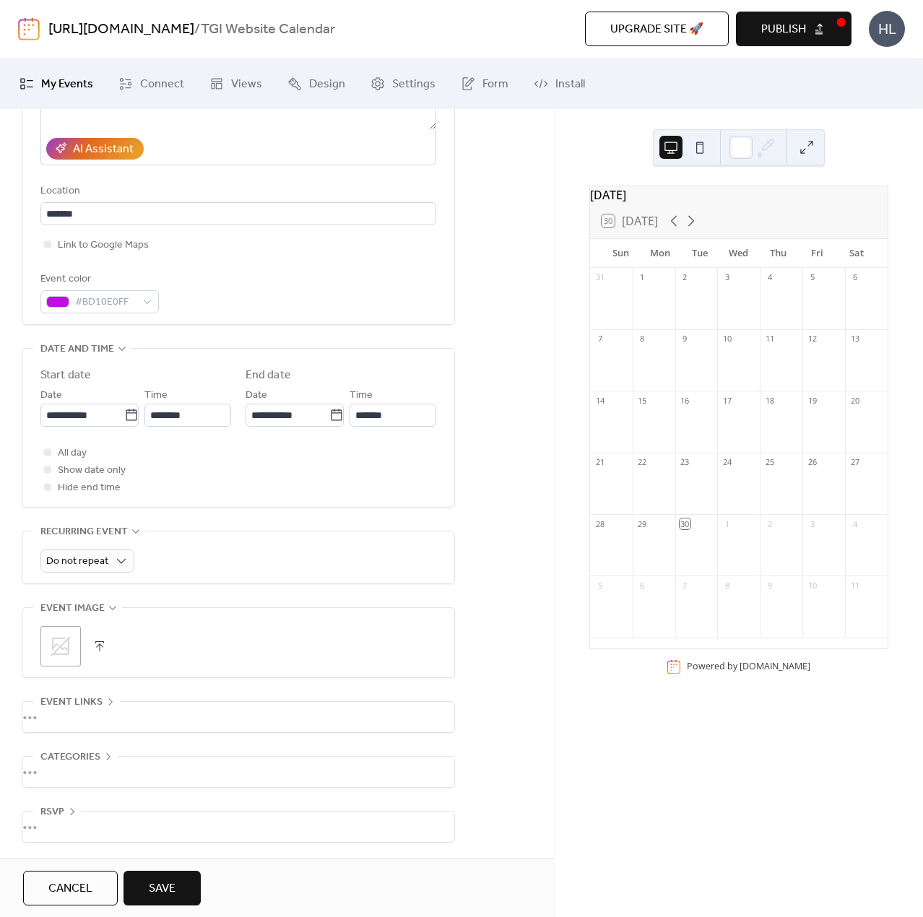
click at [102, 640] on button "button" at bounding box center [100, 646] width 20 height 20
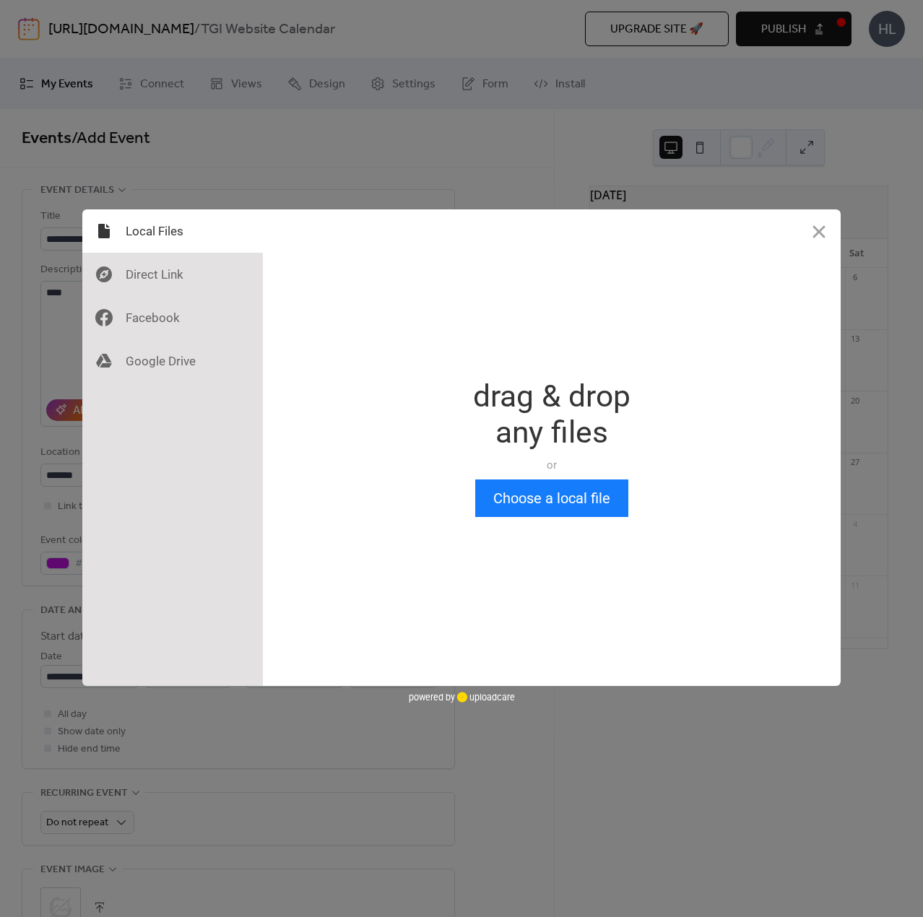
scroll to position [0, 0]
click at [570, 505] on button "Choose a local file" at bounding box center [551, 498] width 153 height 38
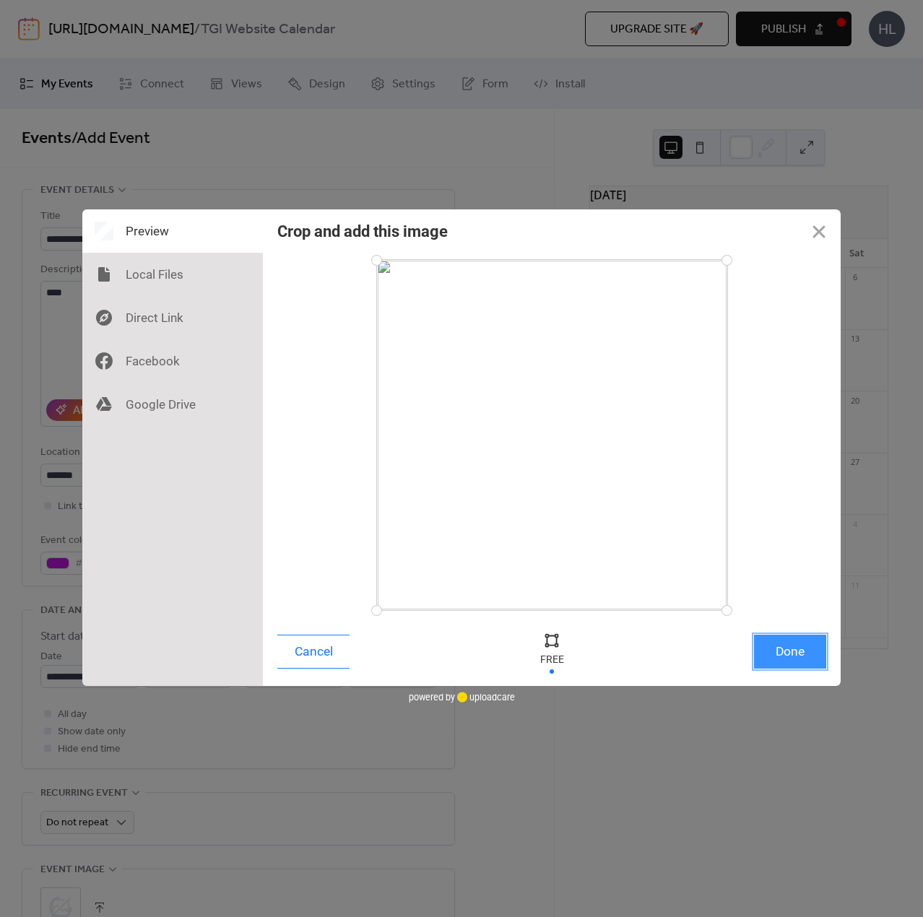
click at [791, 647] on button "Done" at bounding box center [790, 652] width 72 height 34
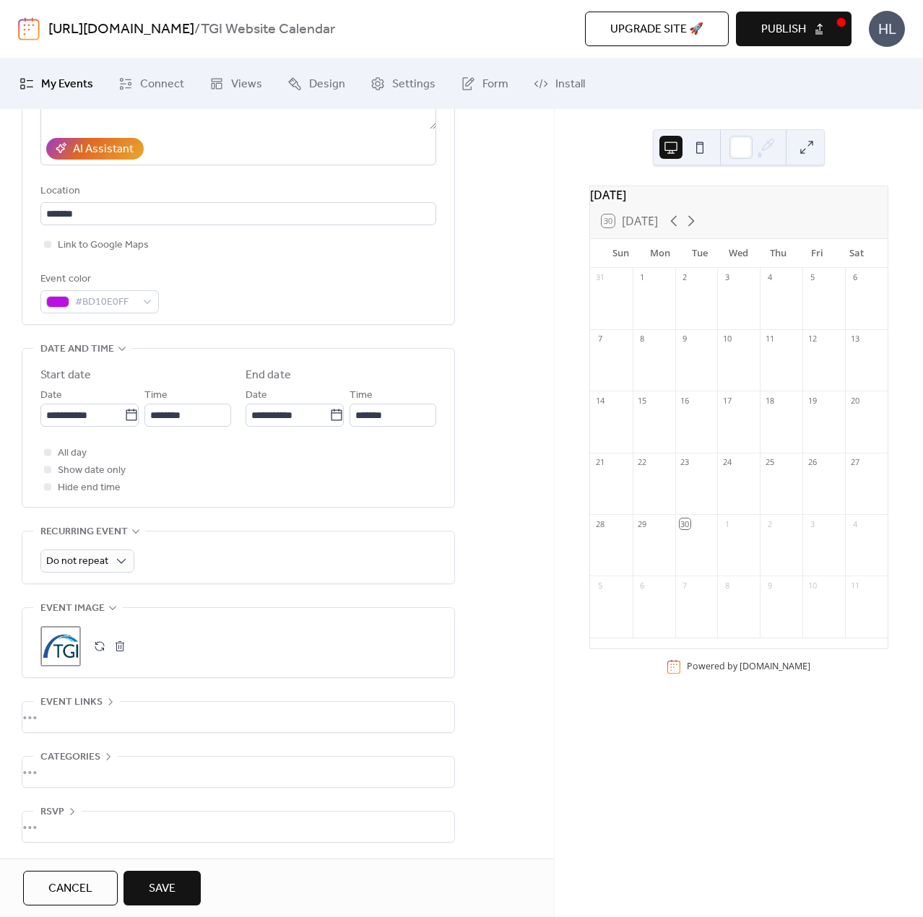
click at [181, 889] on button "Save" at bounding box center [161, 888] width 77 height 35
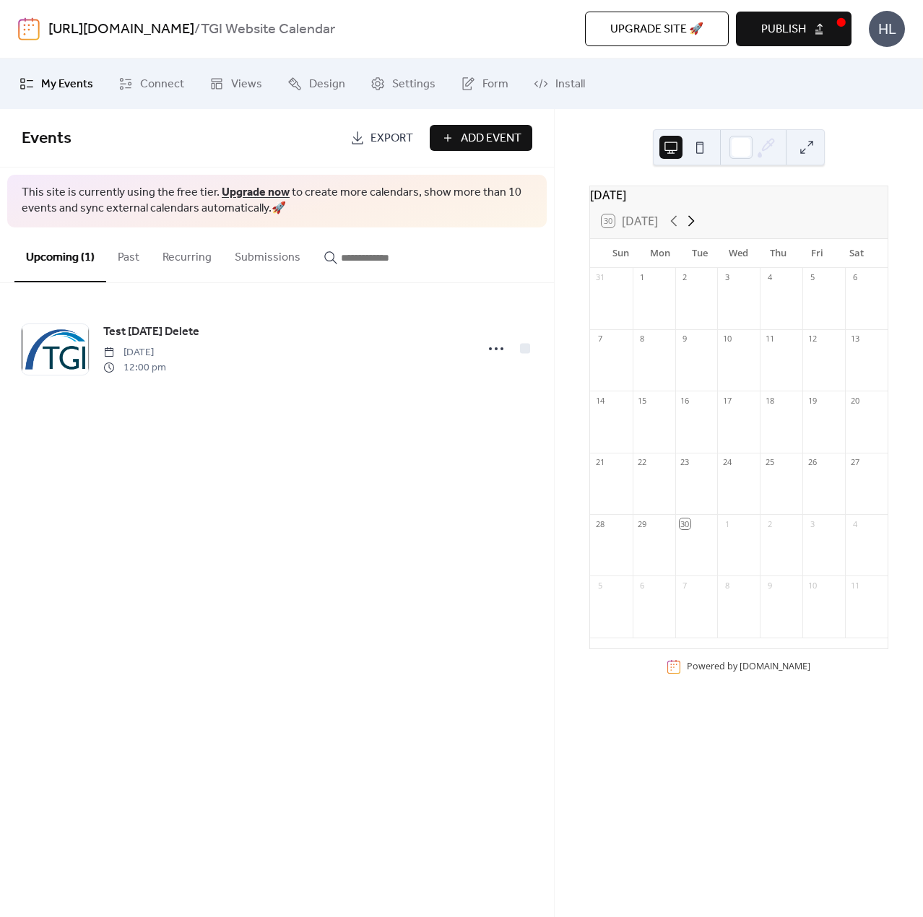
click at [689, 227] on icon at bounding box center [690, 220] width 17 height 17
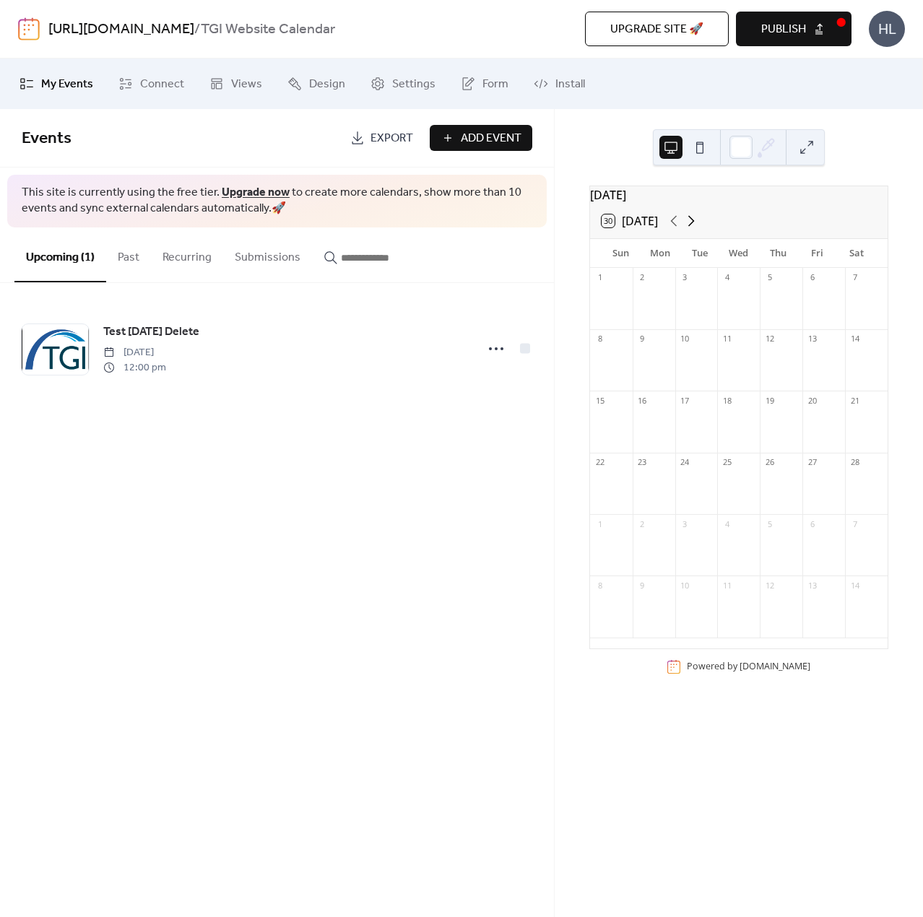
click at [689, 227] on icon at bounding box center [690, 220] width 17 height 17
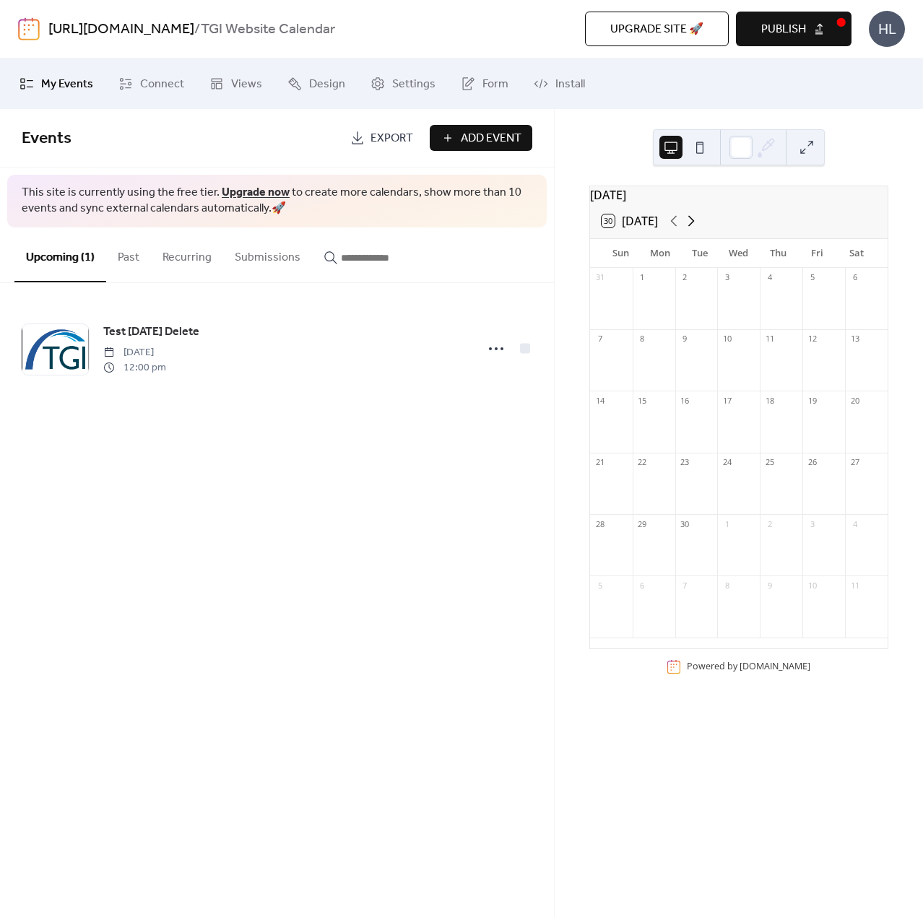
click at [689, 227] on icon at bounding box center [690, 220] width 17 height 17
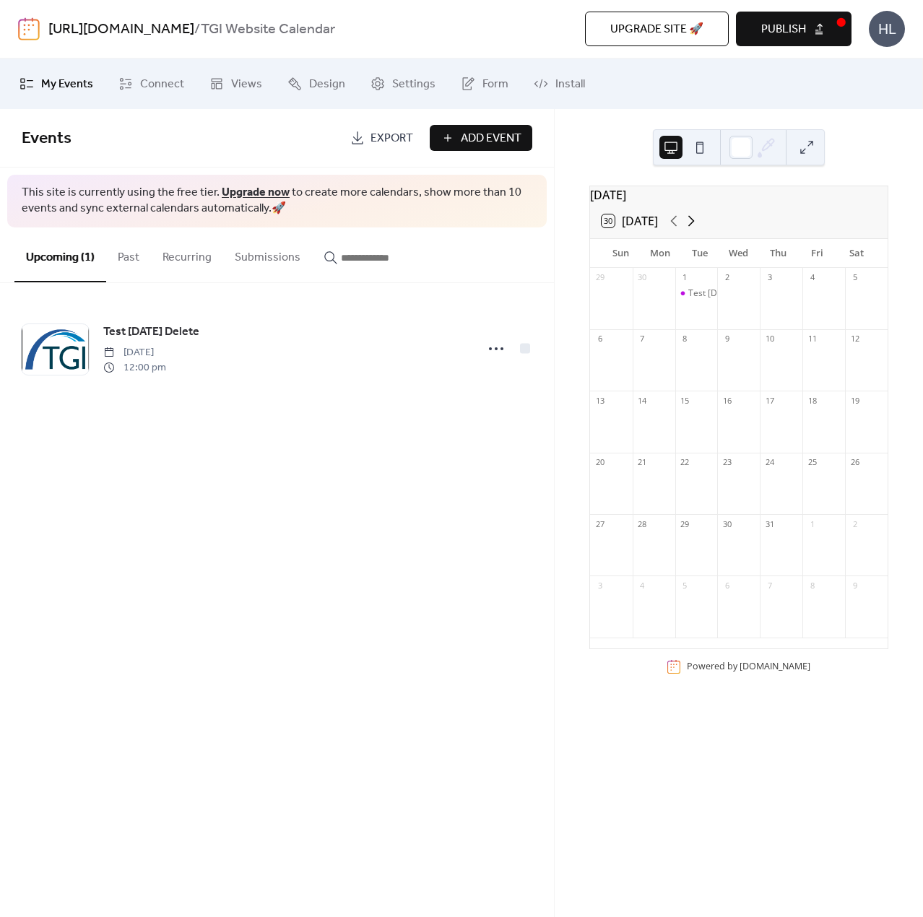
click at [689, 227] on icon at bounding box center [690, 220] width 17 height 17
click at [674, 227] on icon at bounding box center [673, 221] width 6 height 11
click at [696, 229] on icon at bounding box center [690, 220] width 17 height 17
click at [170, 264] on button "Recurring" at bounding box center [187, 253] width 72 height 53
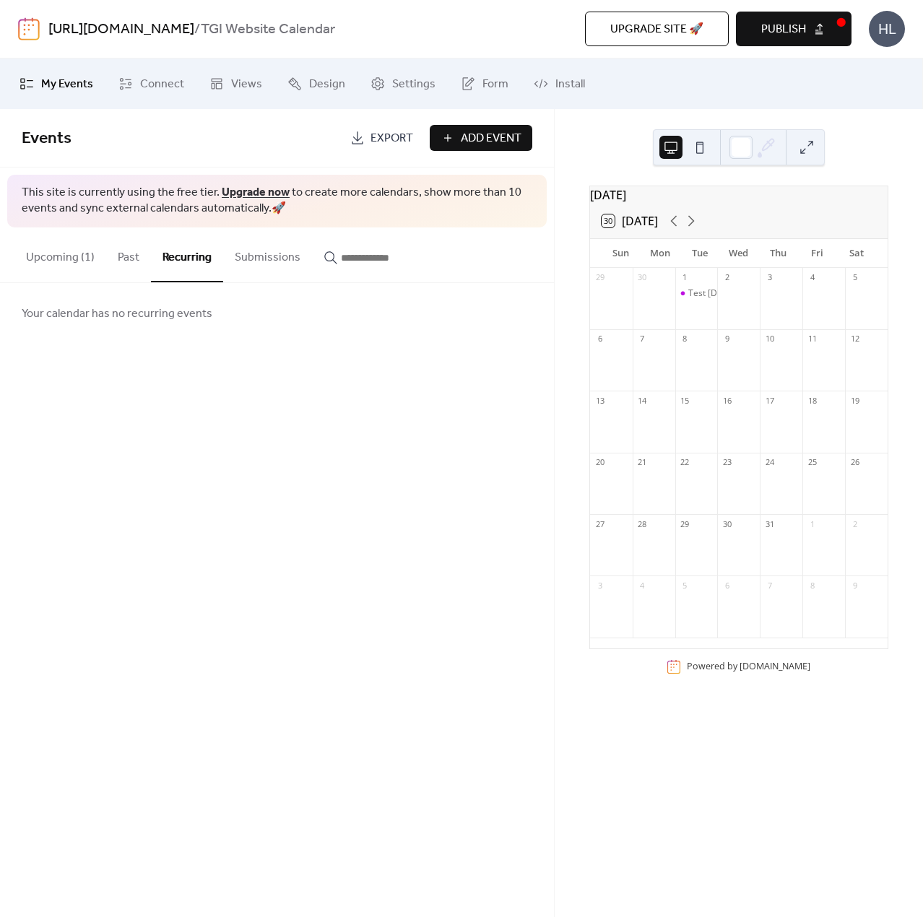
click at [131, 261] on button "Past" at bounding box center [128, 253] width 45 height 53
click at [77, 255] on button "Upcoming (1)" at bounding box center [60, 253] width 92 height 53
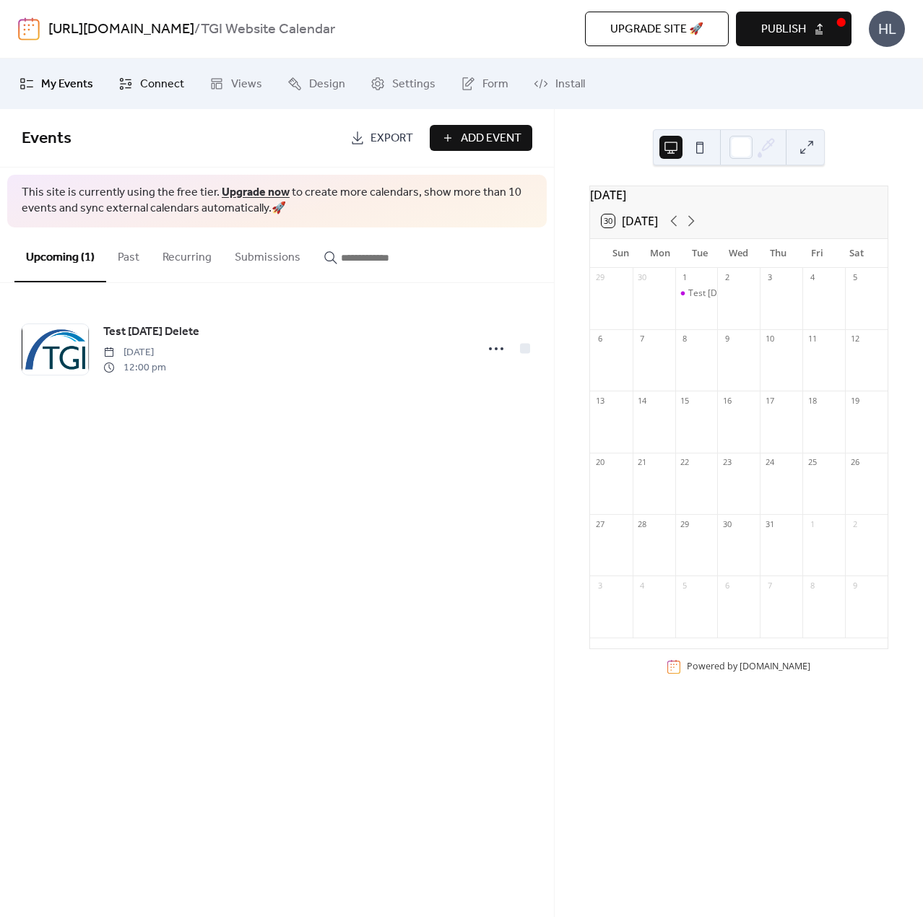
click at [143, 88] on span "Connect" at bounding box center [162, 84] width 44 height 17
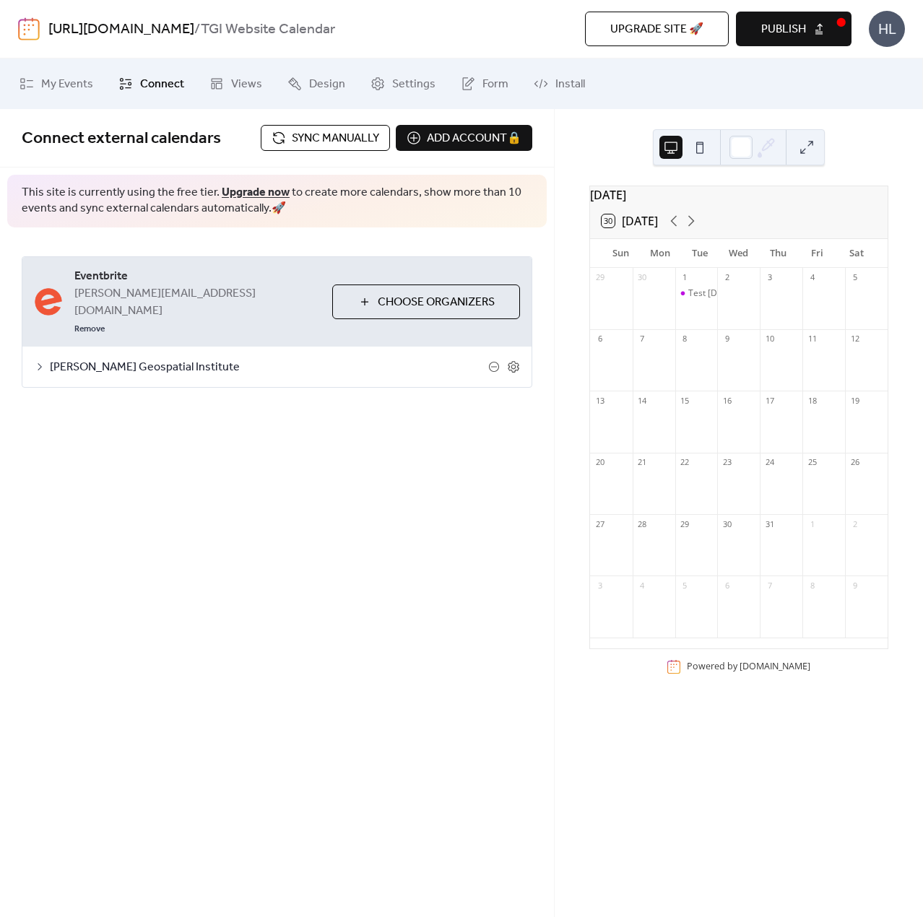
click at [359, 299] on button "Choose Organizers" at bounding box center [426, 301] width 188 height 35
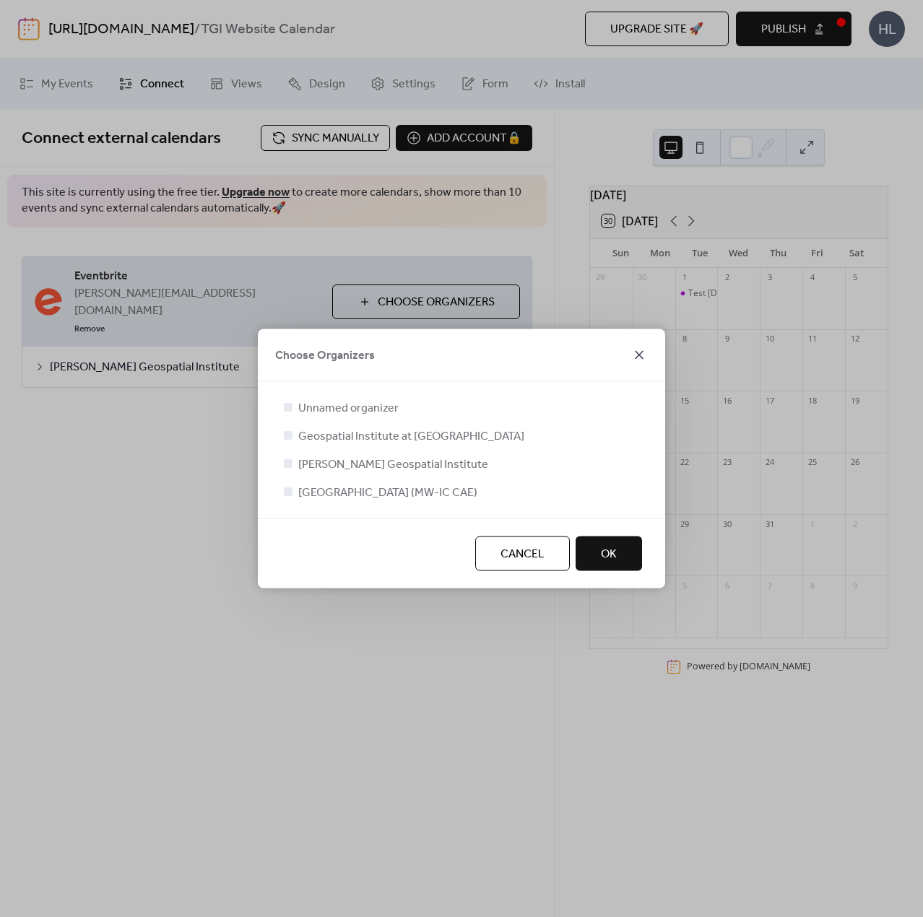
click at [640, 359] on icon at bounding box center [638, 355] width 17 height 17
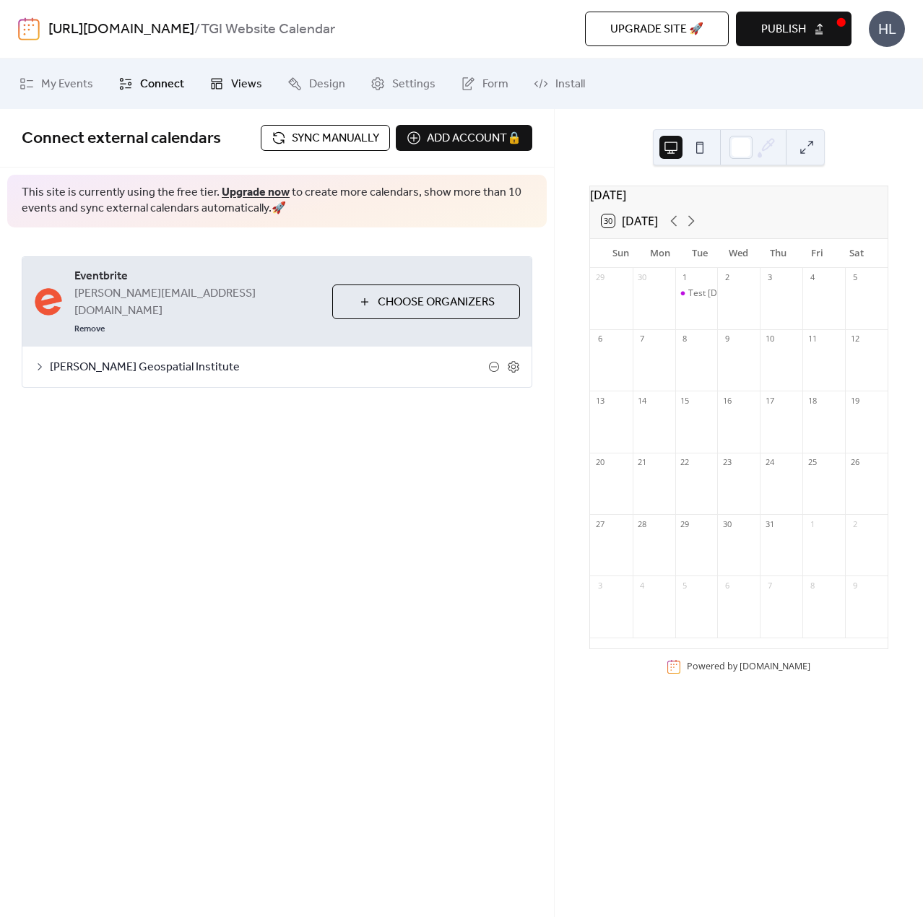
click at [256, 81] on span "Views" at bounding box center [246, 84] width 31 height 17
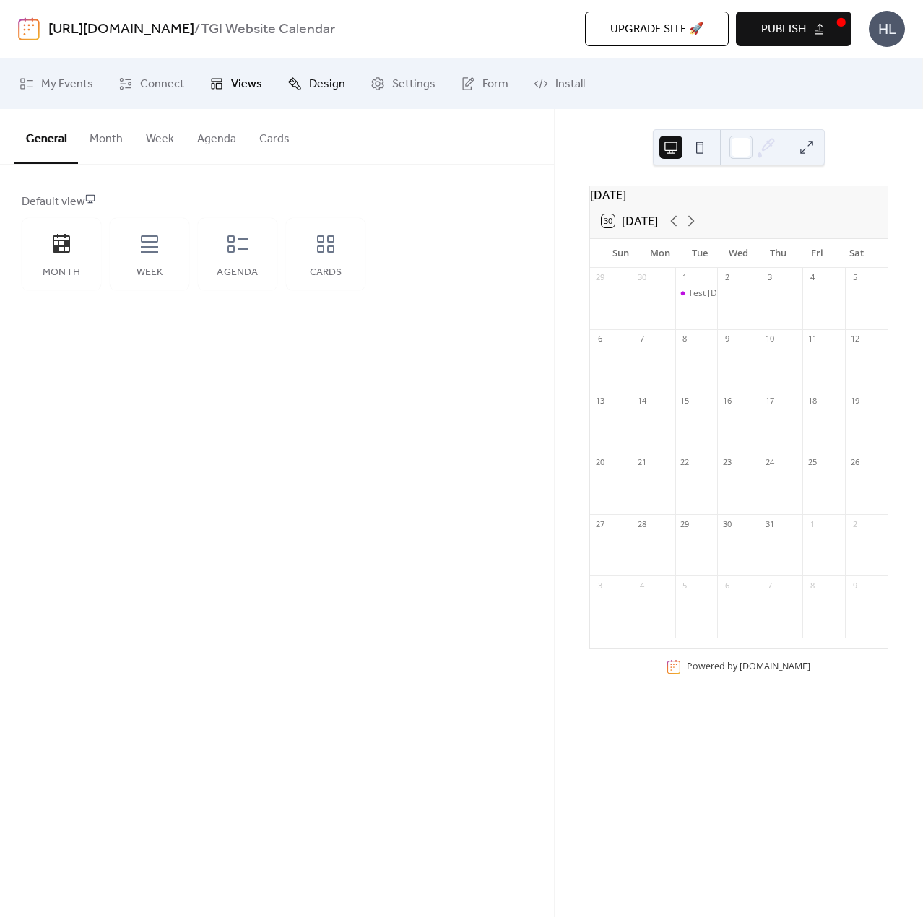
click at [310, 89] on span "Design" at bounding box center [327, 84] width 36 height 17
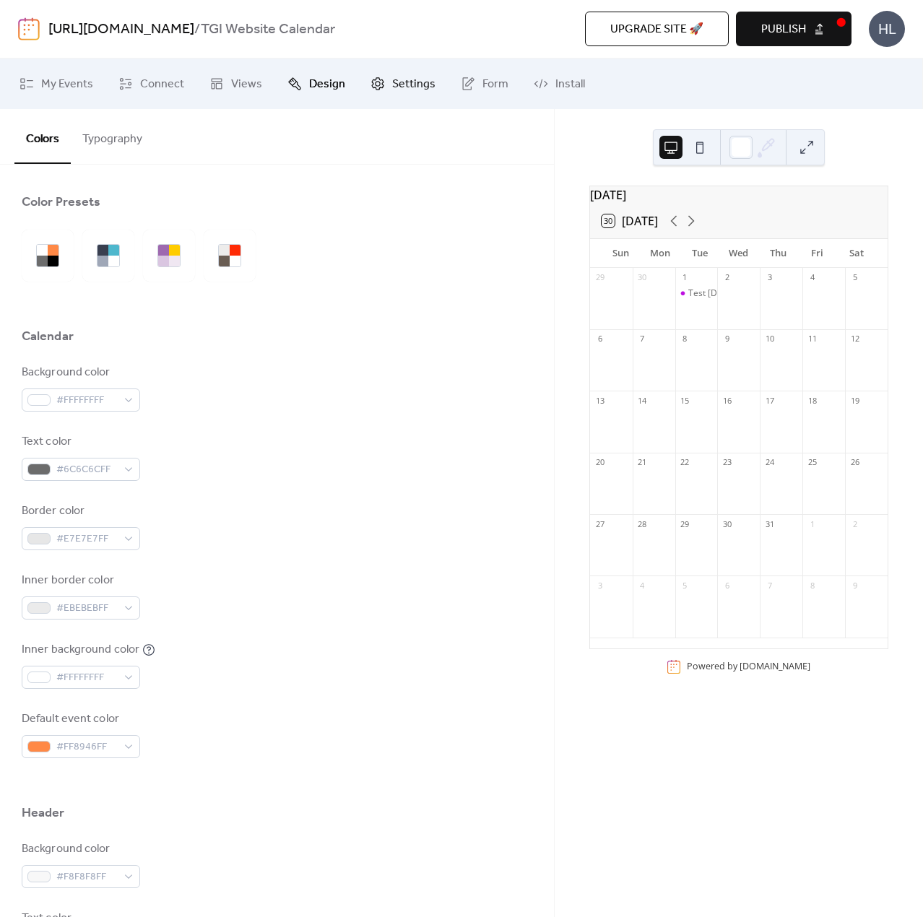
click at [396, 91] on span "Settings" at bounding box center [413, 84] width 43 height 17
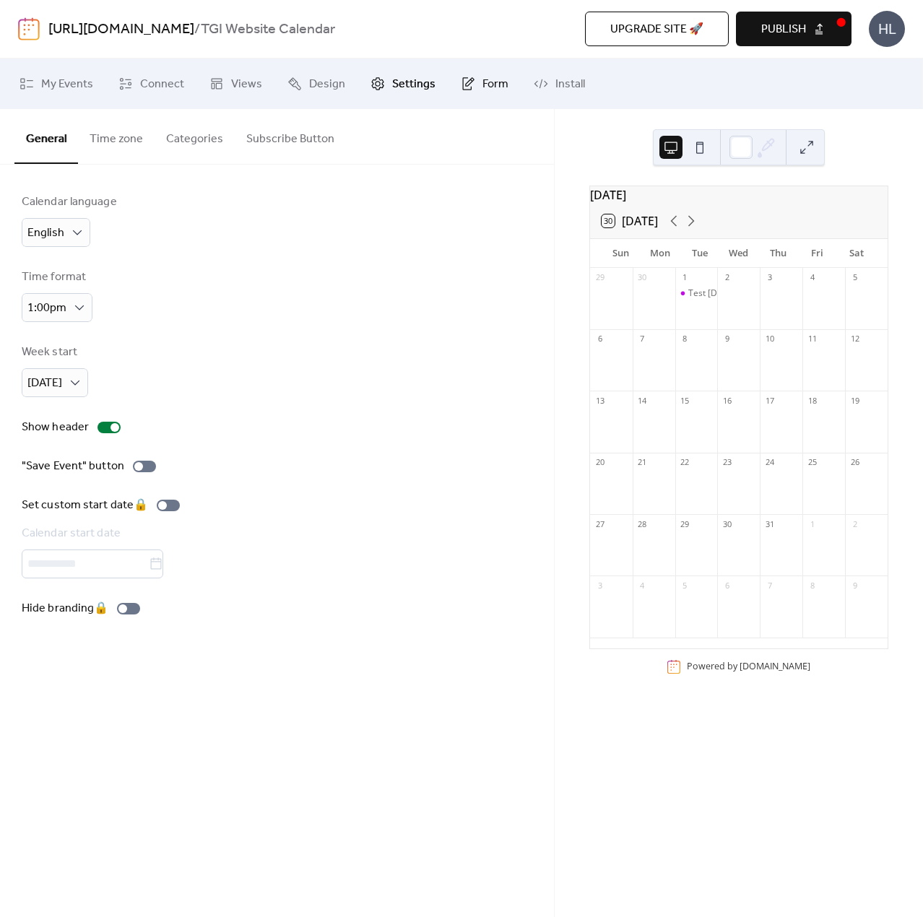
click at [492, 85] on span "Form" at bounding box center [495, 84] width 26 height 17
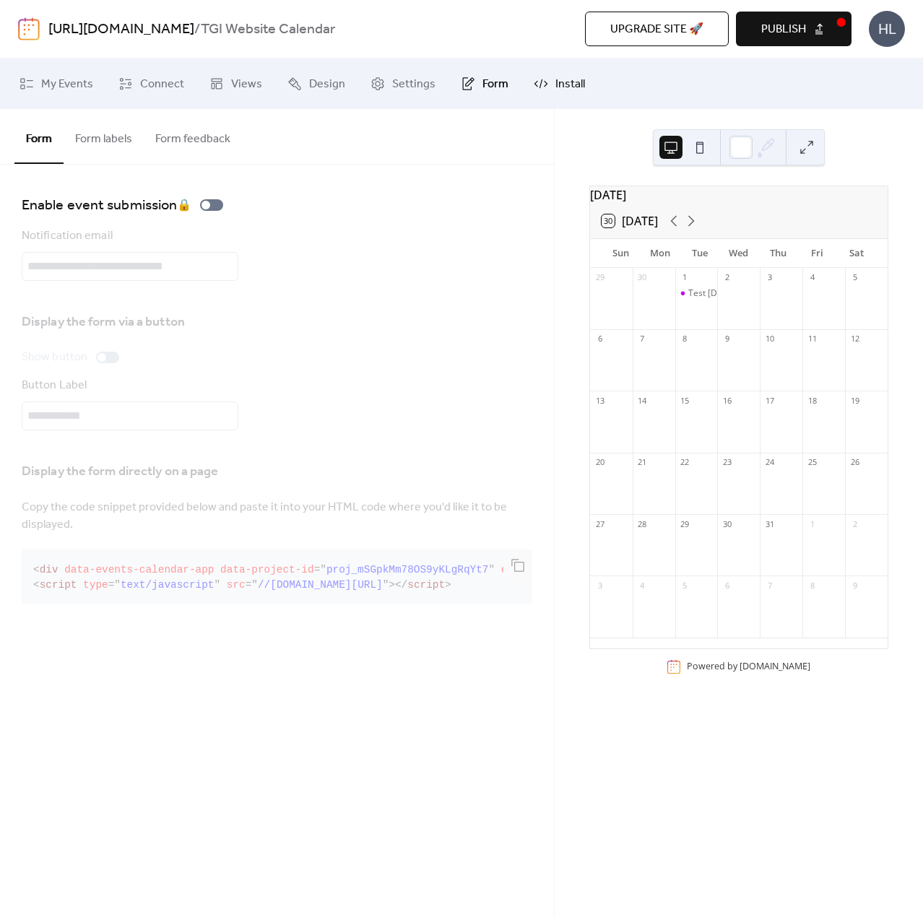
click at [555, 84] on span "Install" at bounding box center [570, 84] width 30 height 17
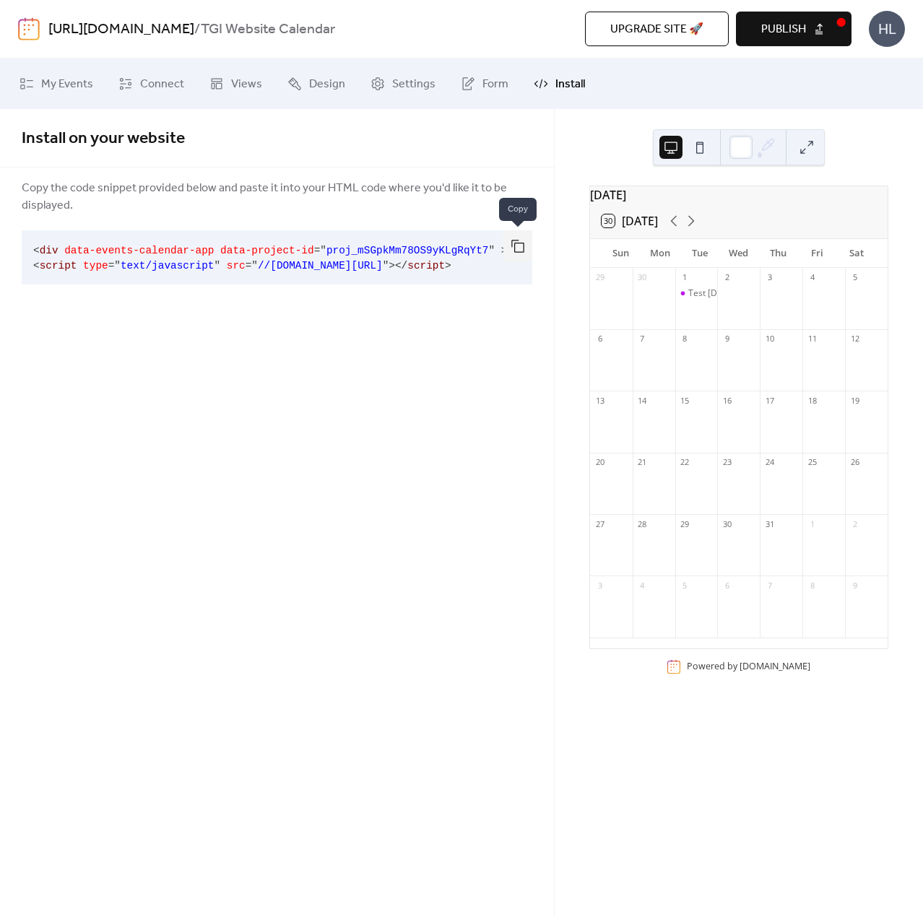
click at [515, 250] on button "button" at bounding box center [517, 246] width 29 height 32
click at [526, 425] on div "Install on your website Copy the code snippet provided below and paste it into …" at bounding box center [277, 513] width 554 height 808
click at [644, 225] on button "30 [DATE]" at bounding box center [629, 221] width 66 height 20
click at [162, 83] on span "Connect" at bounding box center [162, 84] width 44 height 17
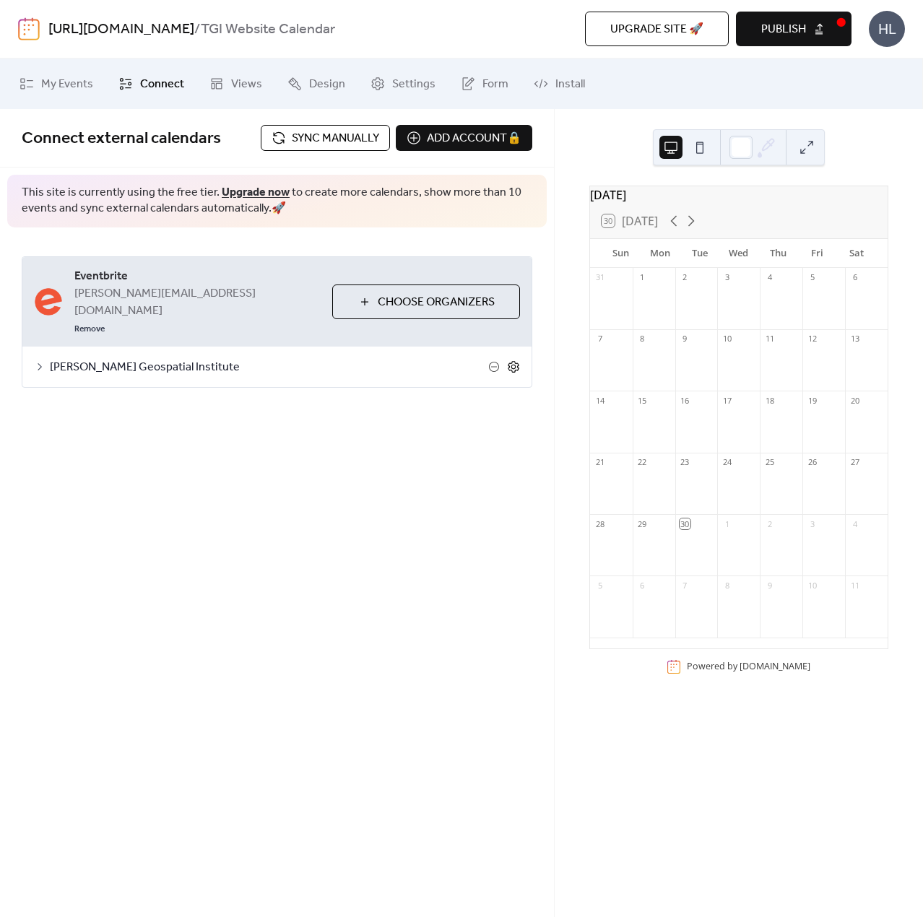
click at [513, 360] on icon at bounding box center [513, 366] width 13 height 13
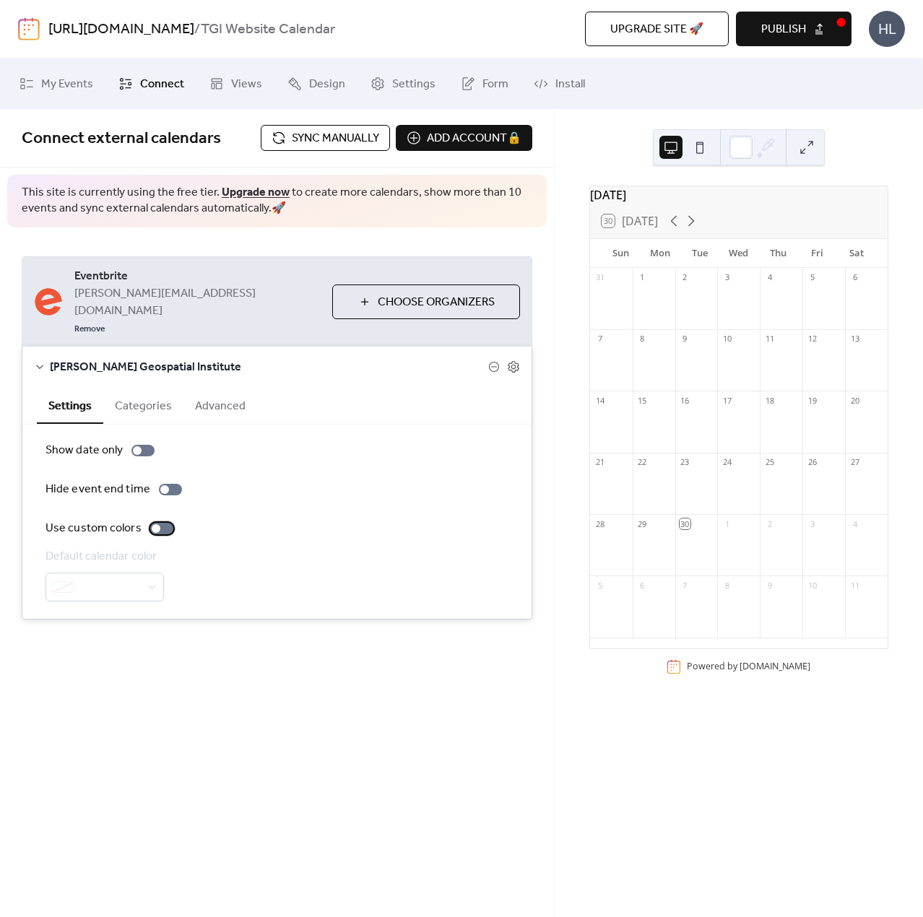
click at [162, 523] on div at bounding box center [161, 529] width 23 height 12
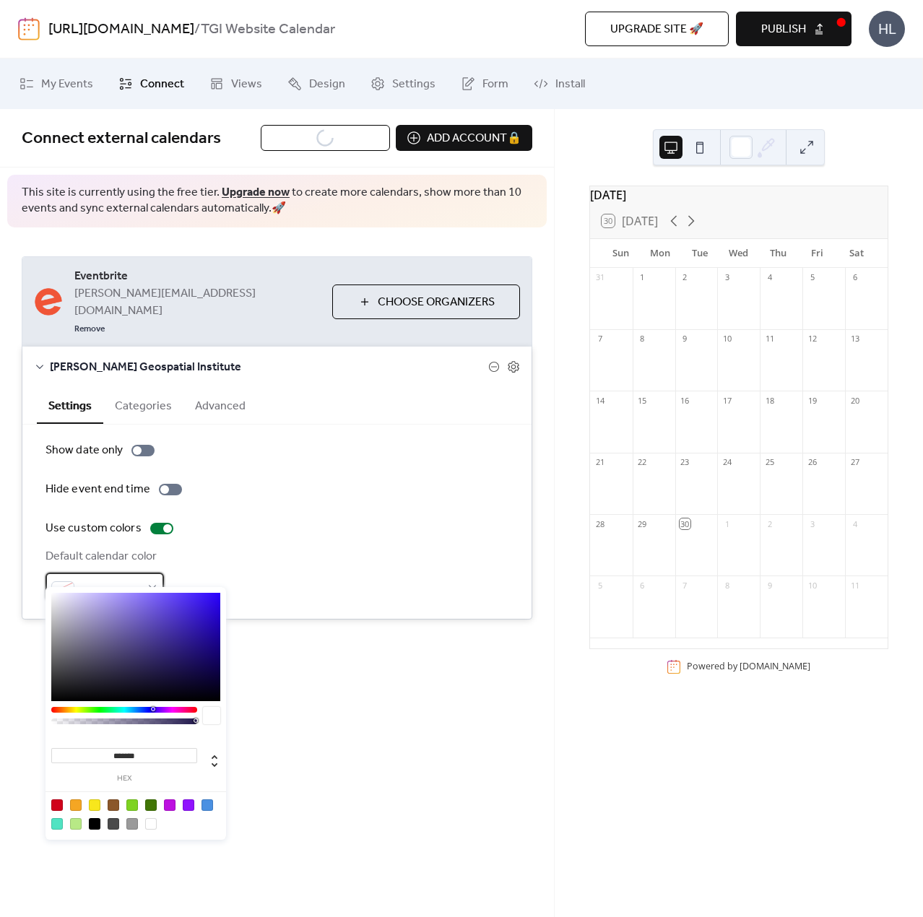
click at [149, 572] on div at bounding box center [104, 586] width 118 height 29
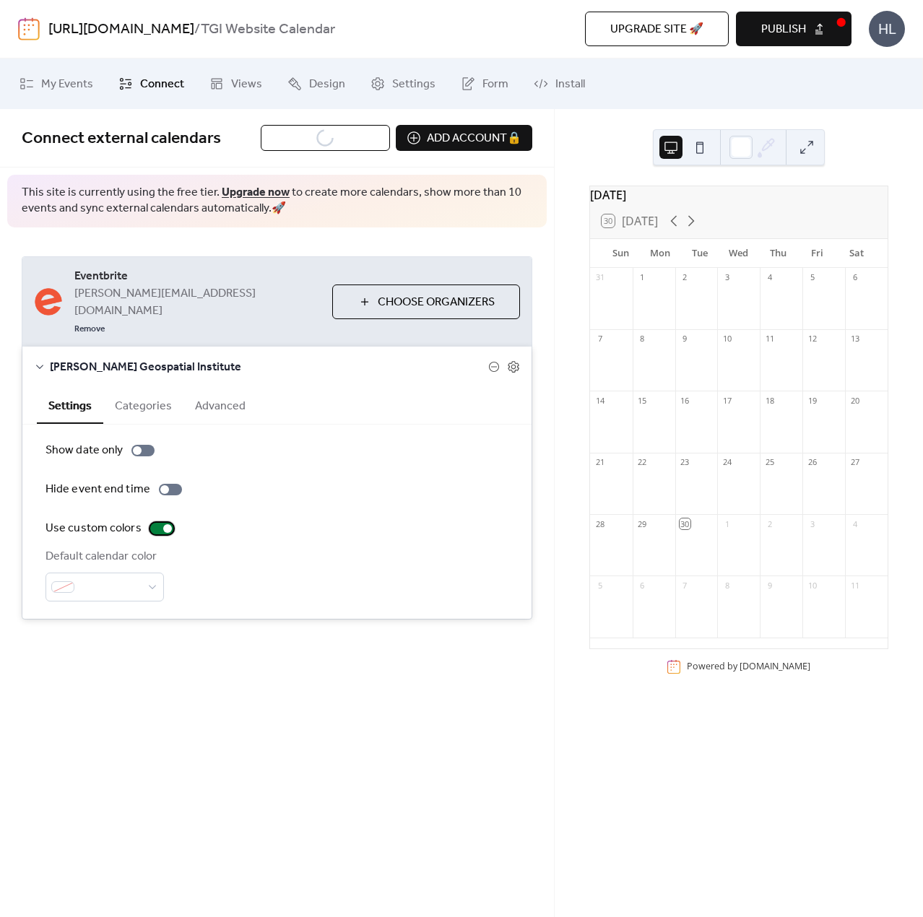
click at [154, 523] on div at bounding box center [161, 529] width 23 height 12
click at [249, 85] on span "Views" at bounding box center [246, 84] width 31 height 17
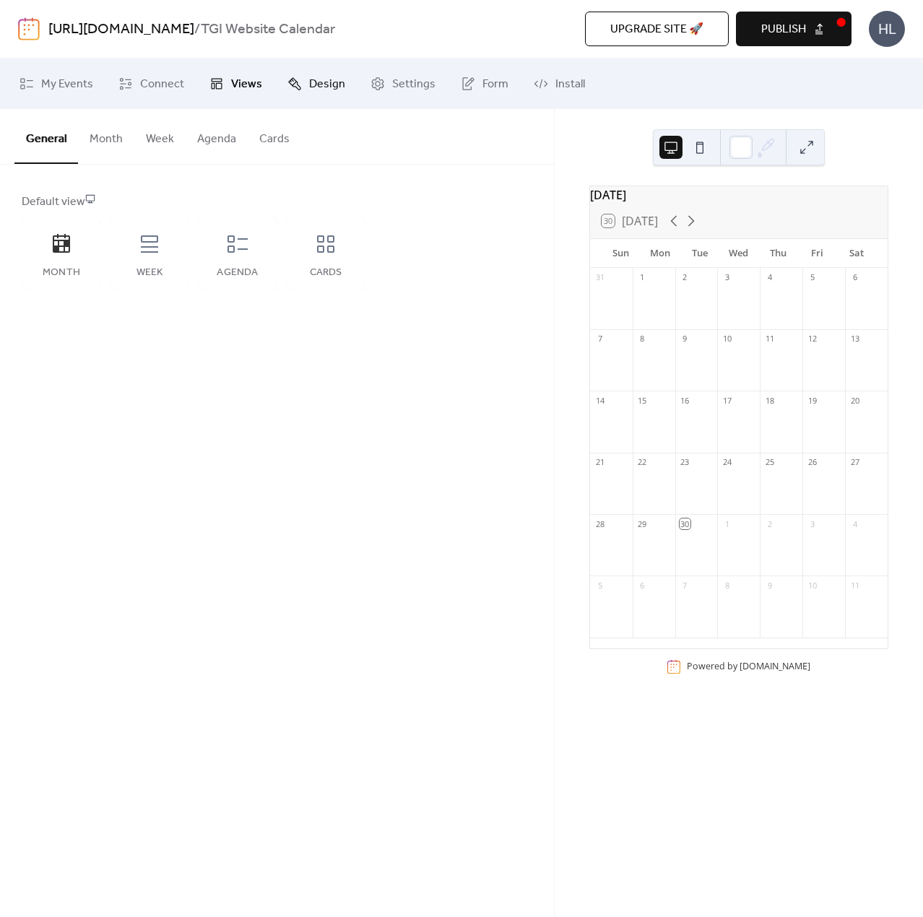
click at [307, 95] on link "Design" at bounding box center [316, 83] width 79 height 39
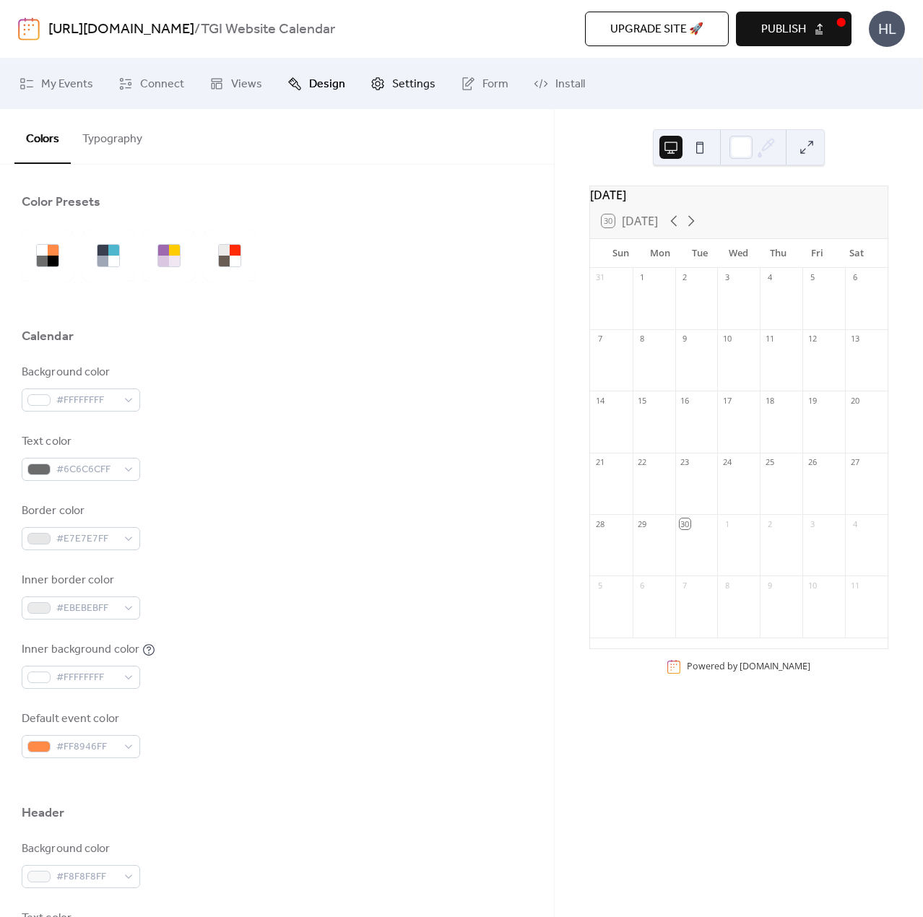
click at [392, 80] on span "Settings" at bounding box center [413, 84] width 43 height 17
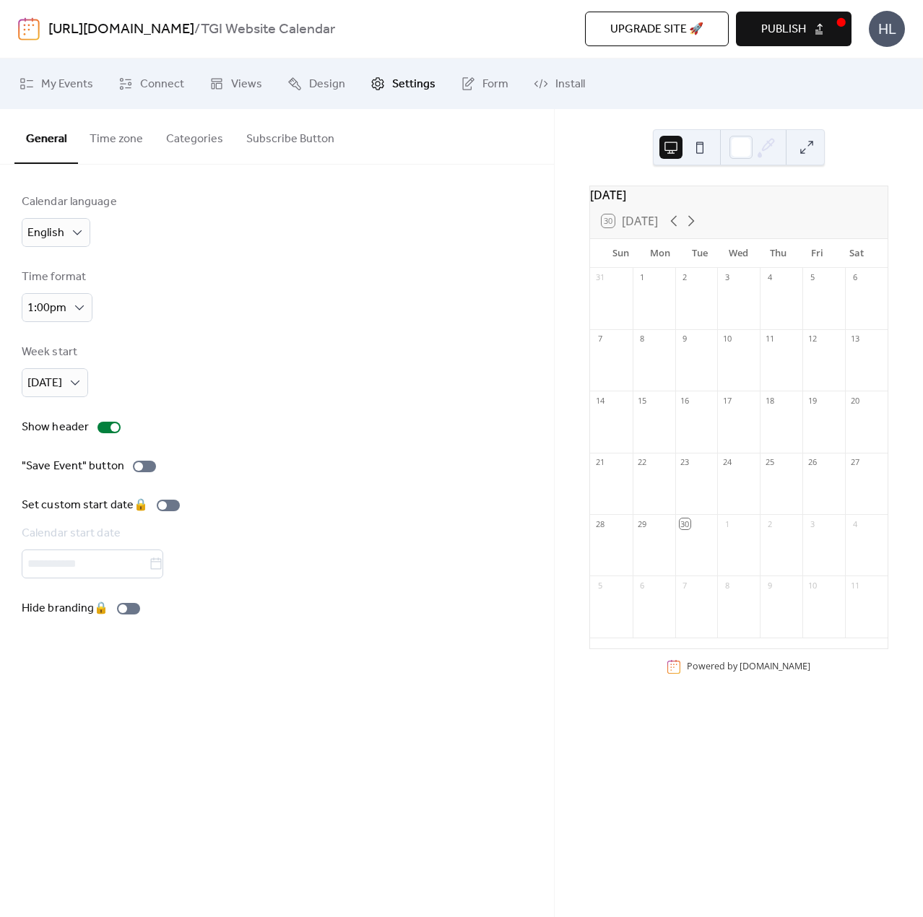
click at [115, 134] on button "Time zone" at bounding box center [116, 135] width 77 height 53
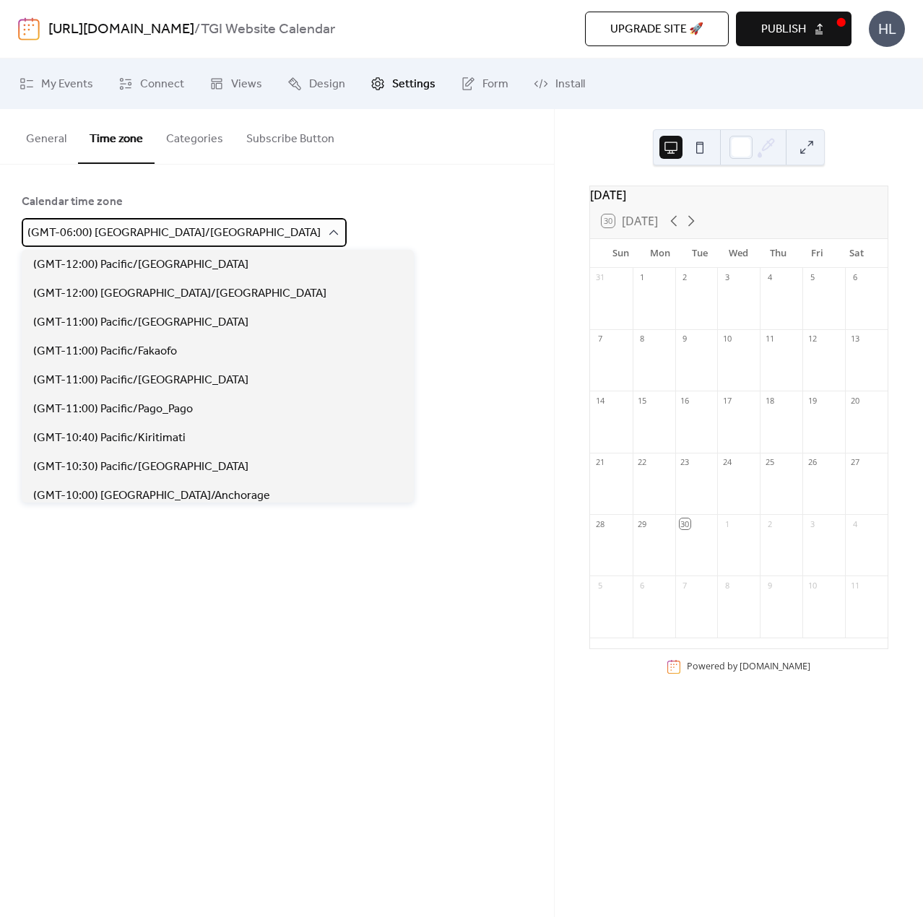
scroll to position [780, 0]
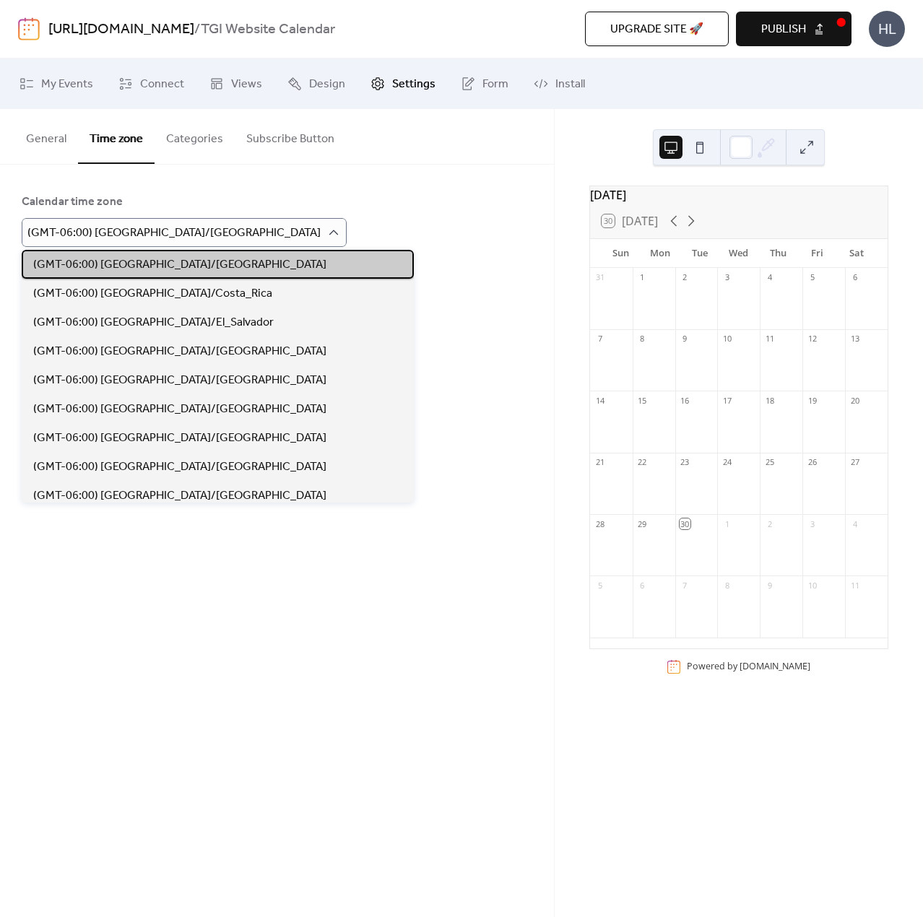
click at [188, 257] on div "(GMT-06:00) [GEOGRAPHIC_DATA]/[GEOGRAPHIC_DATA]" at bounding box center [218, 264] width 392 height 29
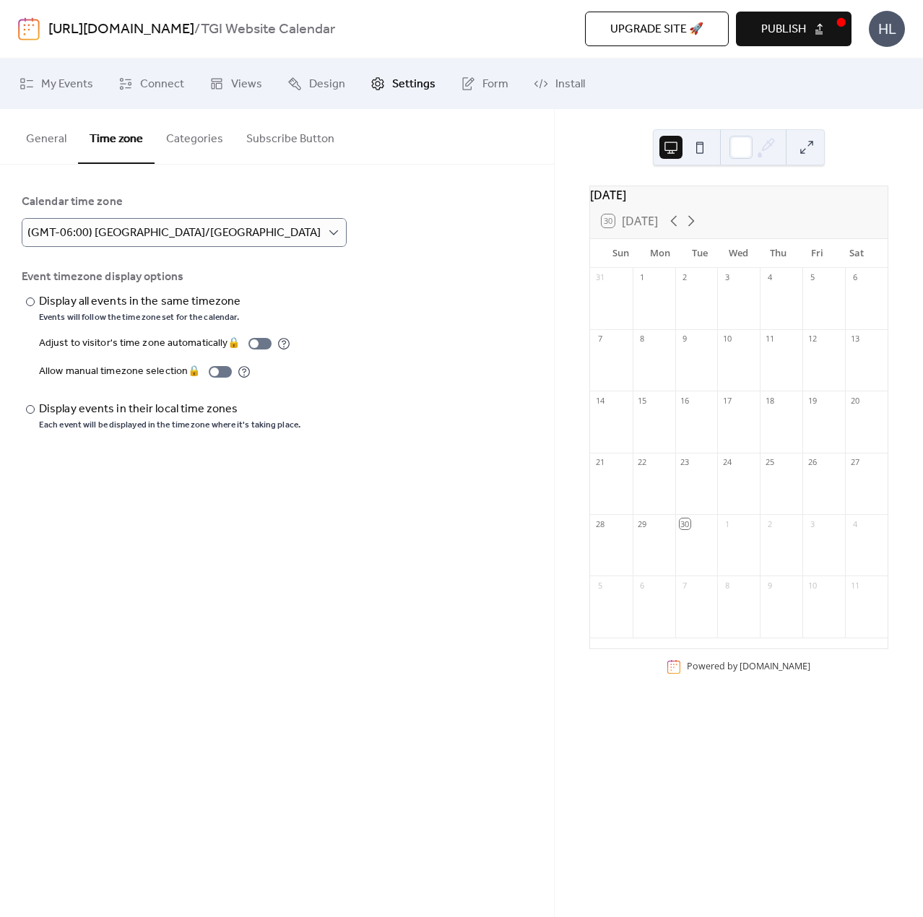
click at [266, 229] on div "Calendar time zone (GMT-06:00) [GEOGRAPHIC_DATA]/[GEOGRAPHIC_DATA]" at bounding box center [277, 219] width 510 height 53
click at [474, 86] on link "Form" at bounding box center [484, 83] width 69 height 39
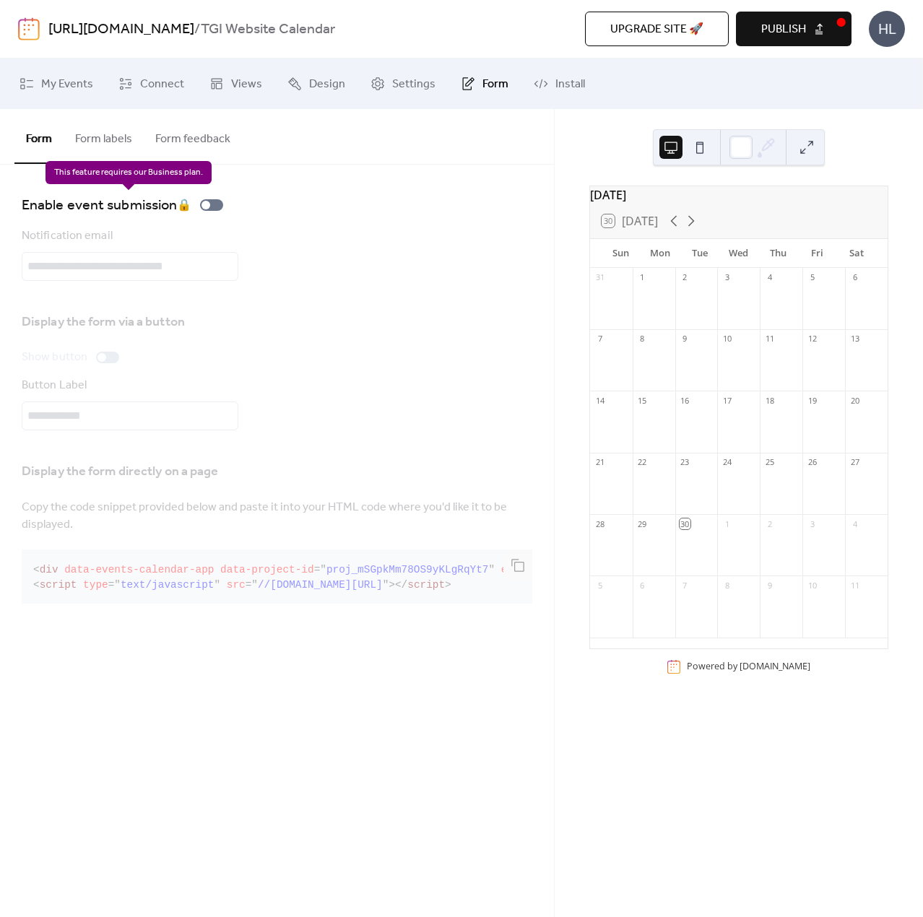
click at [212, 208] on div "Enable event submission 🔒" at bounding box center [125, 204] width 207 height 23
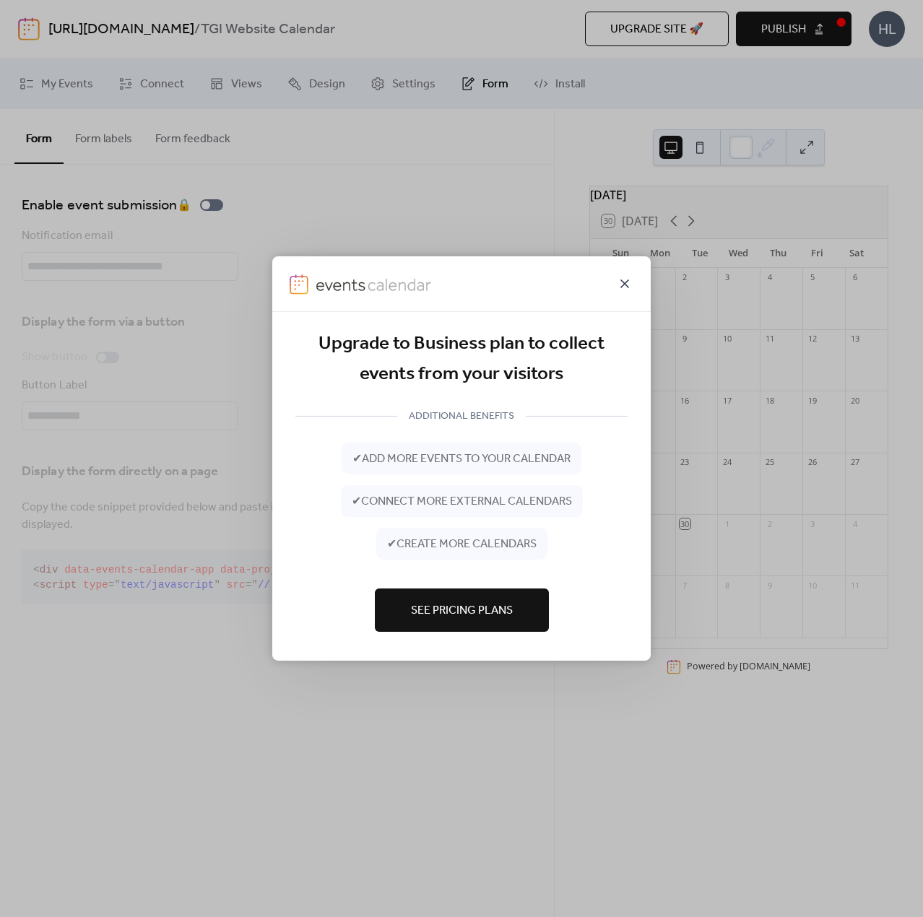
click at [630, 282] on icon at bounding box center [624, 283] width 17 height 17
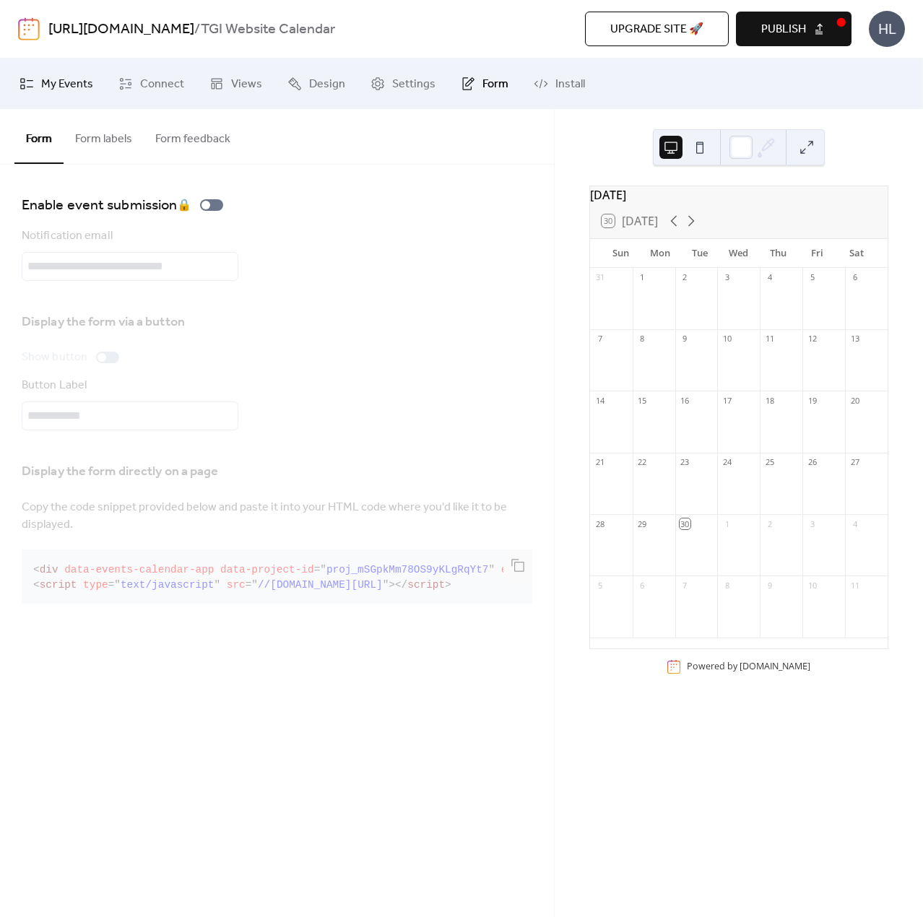
click at [66, 79] on span "My Events" at bounding box center [67, 84] width 52 height 17
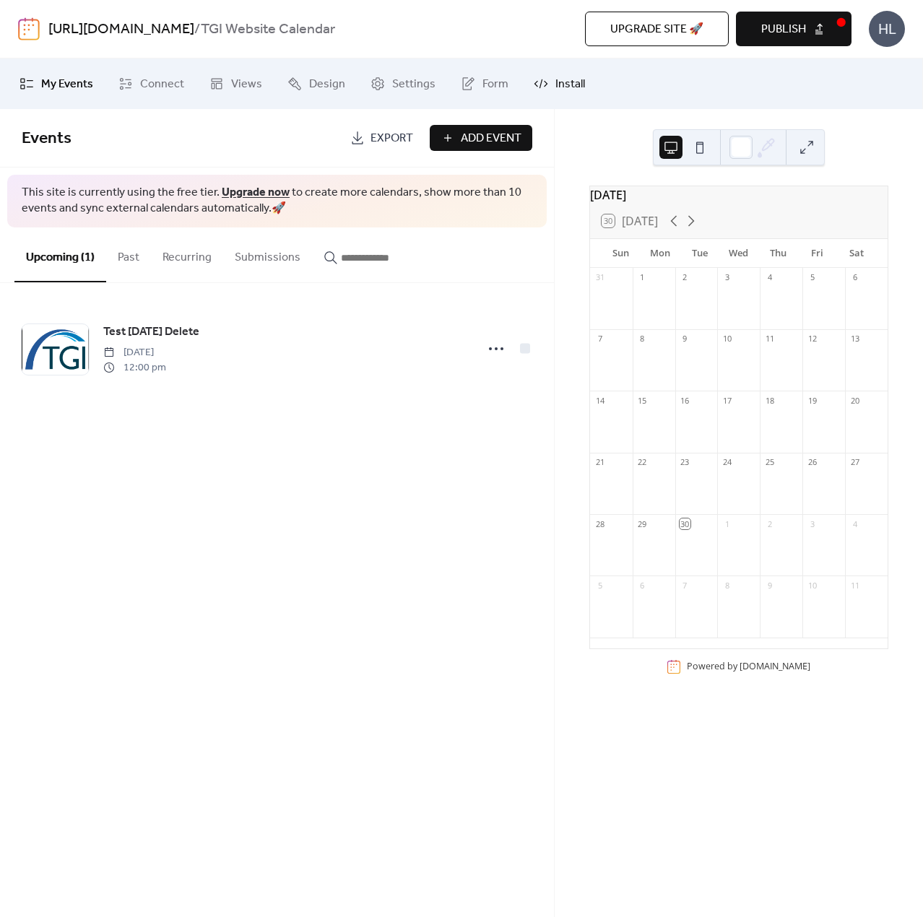
click at [562, 97] on link "Install" at bounding box center [559, 83] width 73 height 39
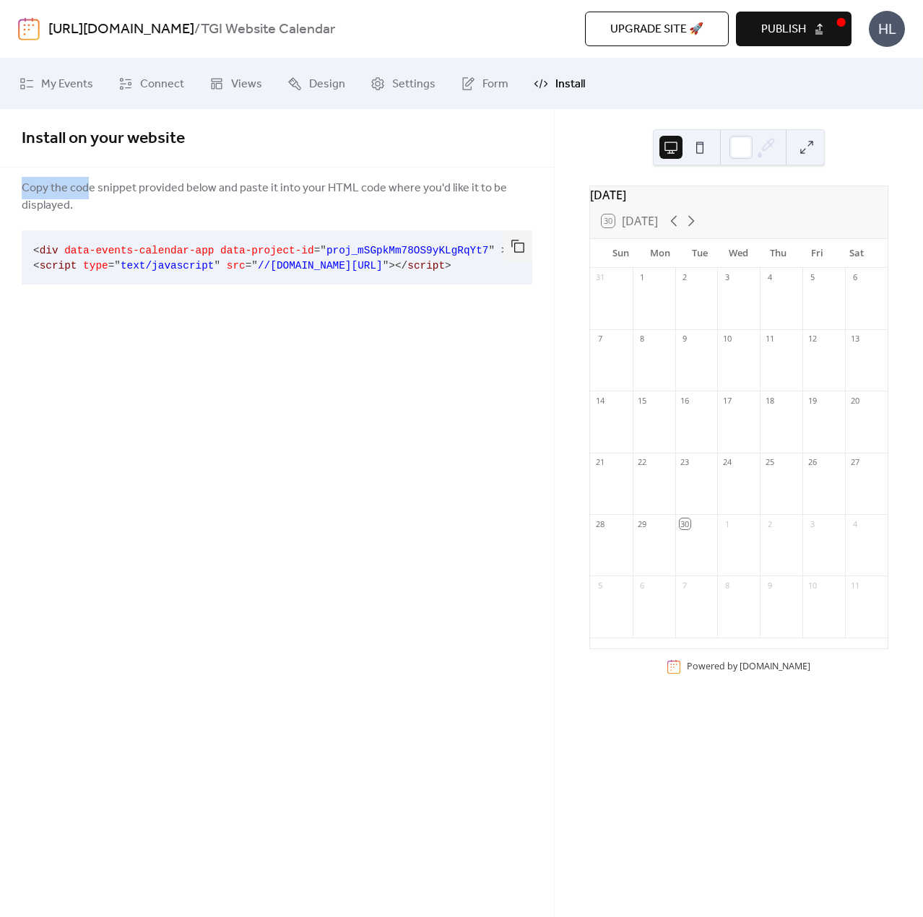
drag, startPoint x: 86, startPoint y: 199, endPoint x: 15, endPoint y: 196, distance: 70.8
click at [15, 196] on div "Copy the code snippet provided below and paste it into your HTML code where you…" at bounding box center [277, 234] width 554 height 111
click at [105, 212] on span "Copy the code snippet provided below and paste it into your HTML code where you…" at bounding box center [277, 197] width 510 height 35
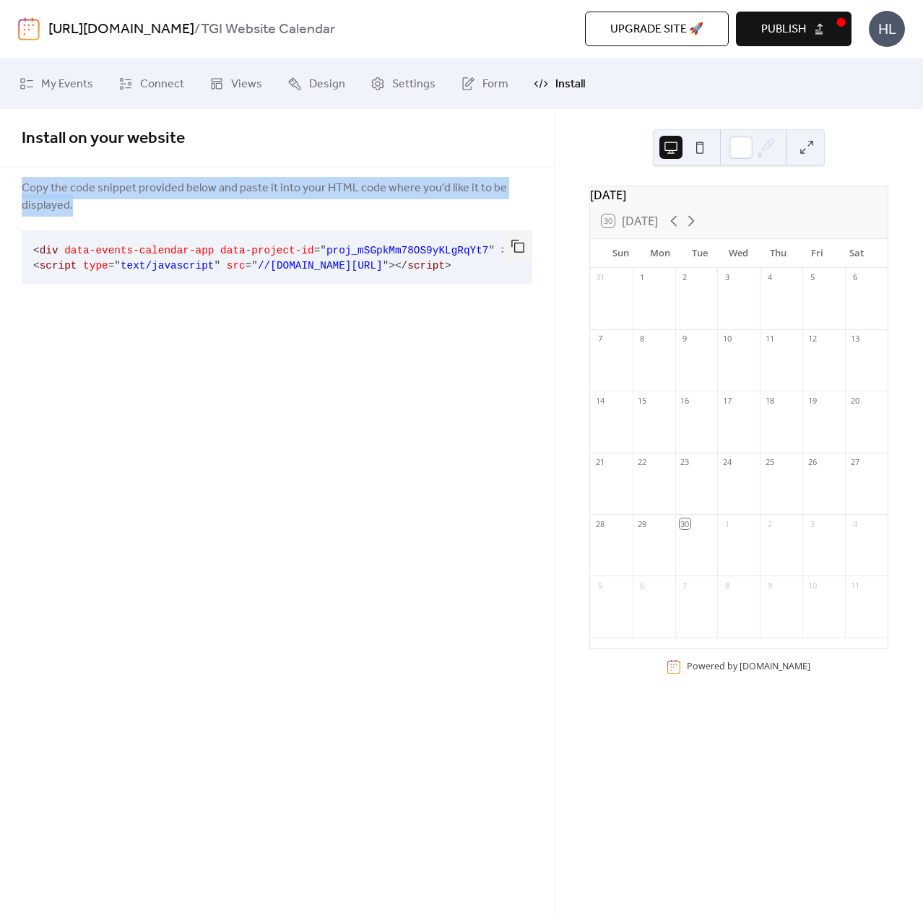
drag, startPoint x: 91, startPoint y: 216, endPoint x: 4, endPoint y: 175, distance: 96.3
click at [4, 175] on div "Install on your website Copy the code snippet provided below and paste it into …" at bounding box center [277, 214] width 554 height 210
click at [700, 152] on button at bounding box center [699, 147] width 23 height 23
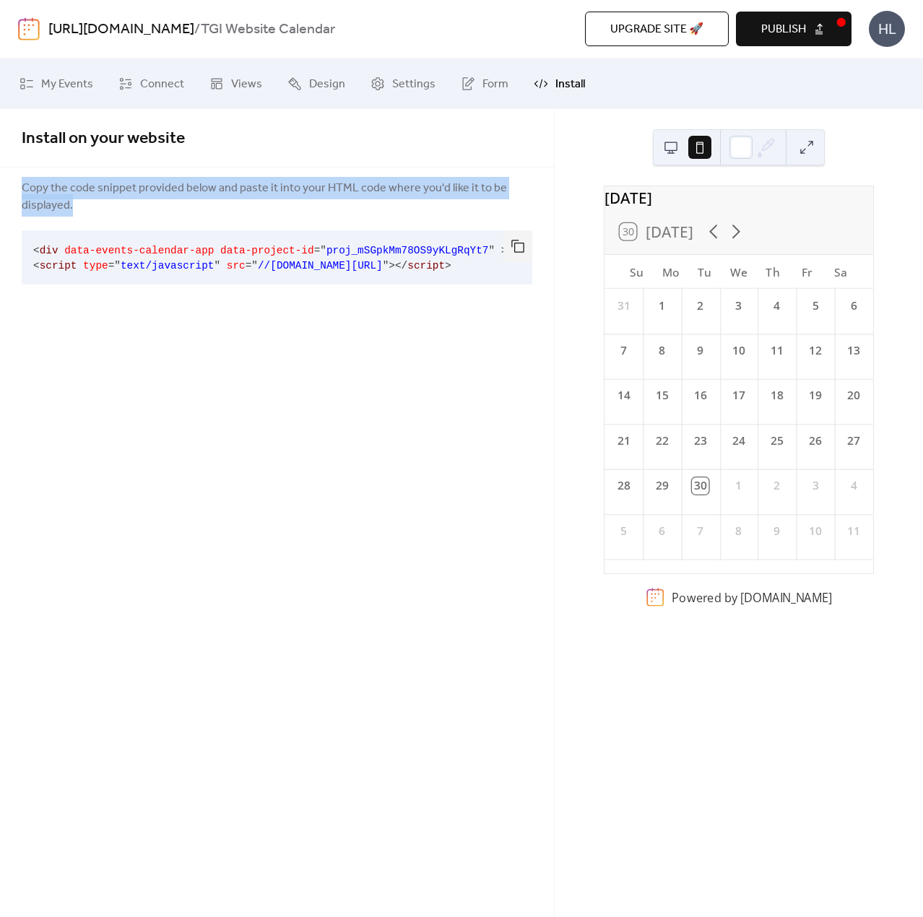
click at [673, 144] on button at bounding box center [670, 147] width 23 height 23
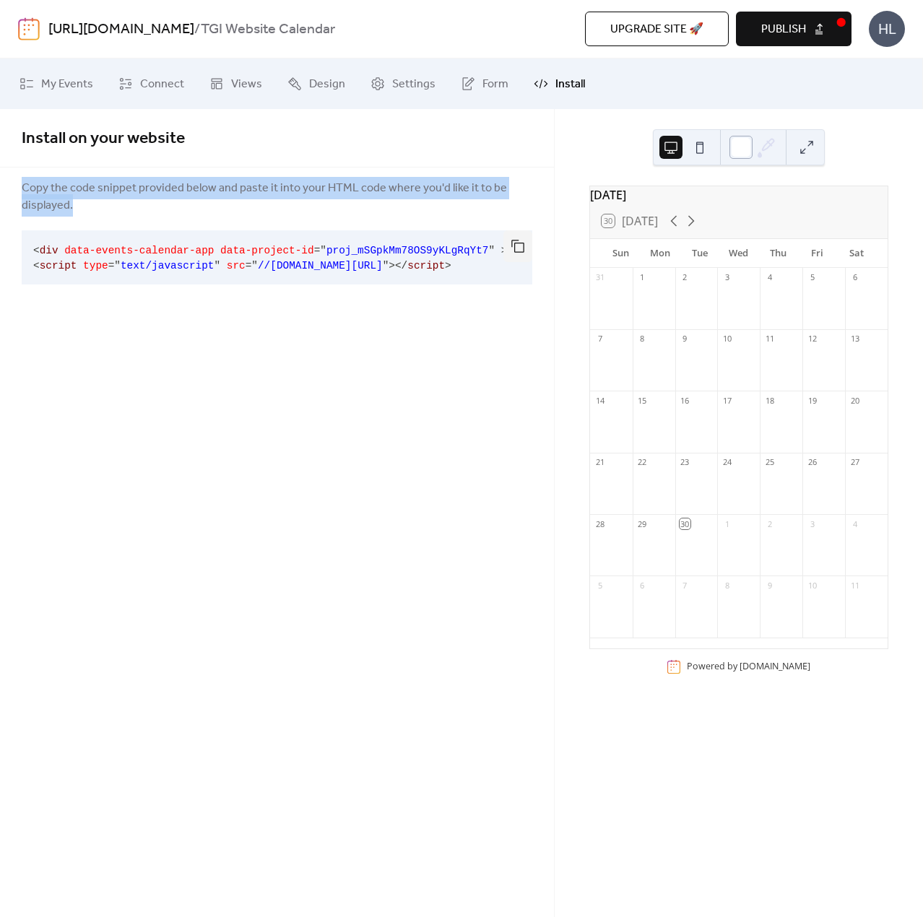
click at [749, 150] on div at bounding box center [740, 147] width 23 height 23
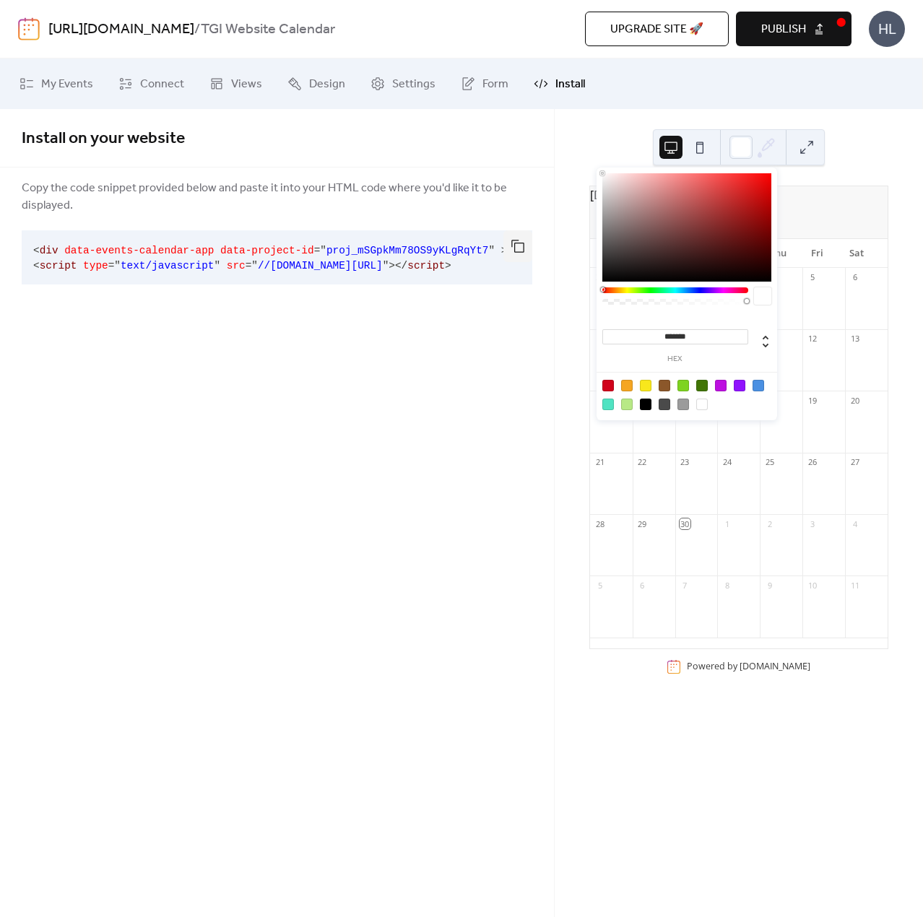
click at [601, 134] on div "[DATE] 30 [DATE] Sun Mon Tue Wed Thu Fri Sat 31 1 2 3 4 5 6 7 8 9 10 11 12 13 1…" at bounding box center [738, 513] width 368 height 808
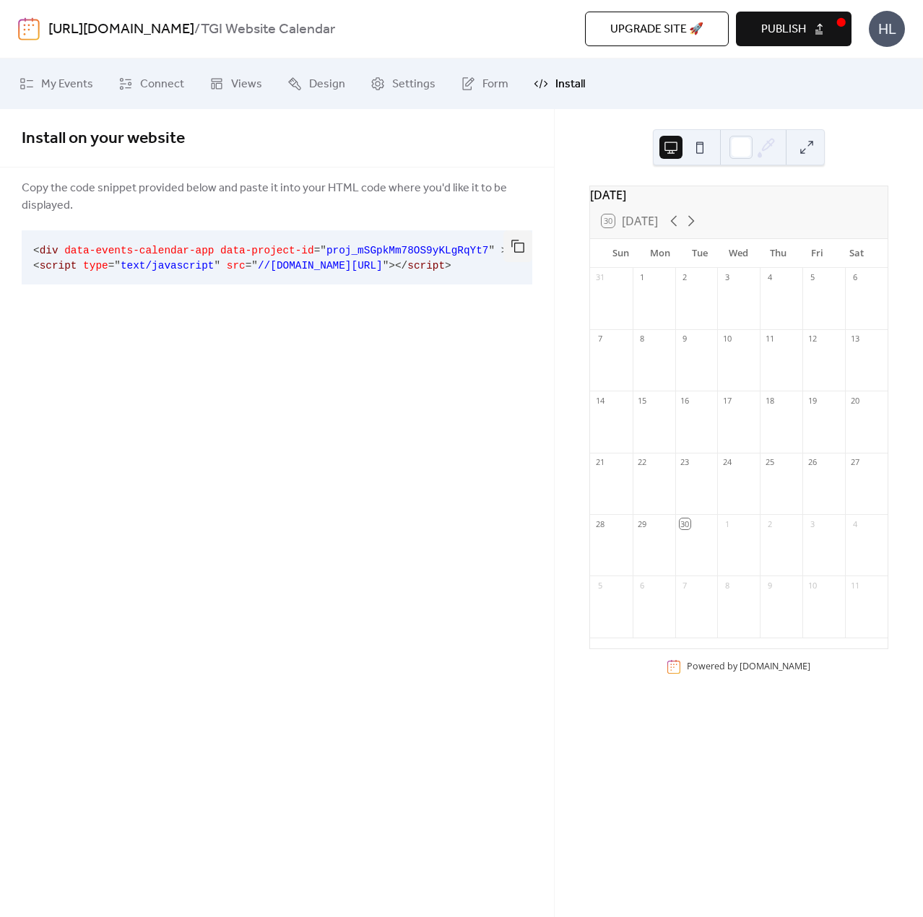
click at [601, 134] on div "[DATE] 30 [DATE] Sun Mon Tue Wed Thu Fri Sat 31 1 2 3 4 5 6 7 8 9 10 11 12 13 1…" at bounding box center [738, 513] width 368 height 808
click at [887, 25] on div "HL" at bounding box center [886, 29] width 36 height 36
click at [449, 334] on div "Install on your website Copy the code snippet provided below and paste it into …" at bounding box center [277, 513] width 554 height 808
click at [523, 247] on button "button" at bounding box center [517, 246] width 29 height 32
click at [491, 409] on div "Install on your website Copy the code snippet provided below and paste it into …" at bounding box center [277, 513] width 554 height 808
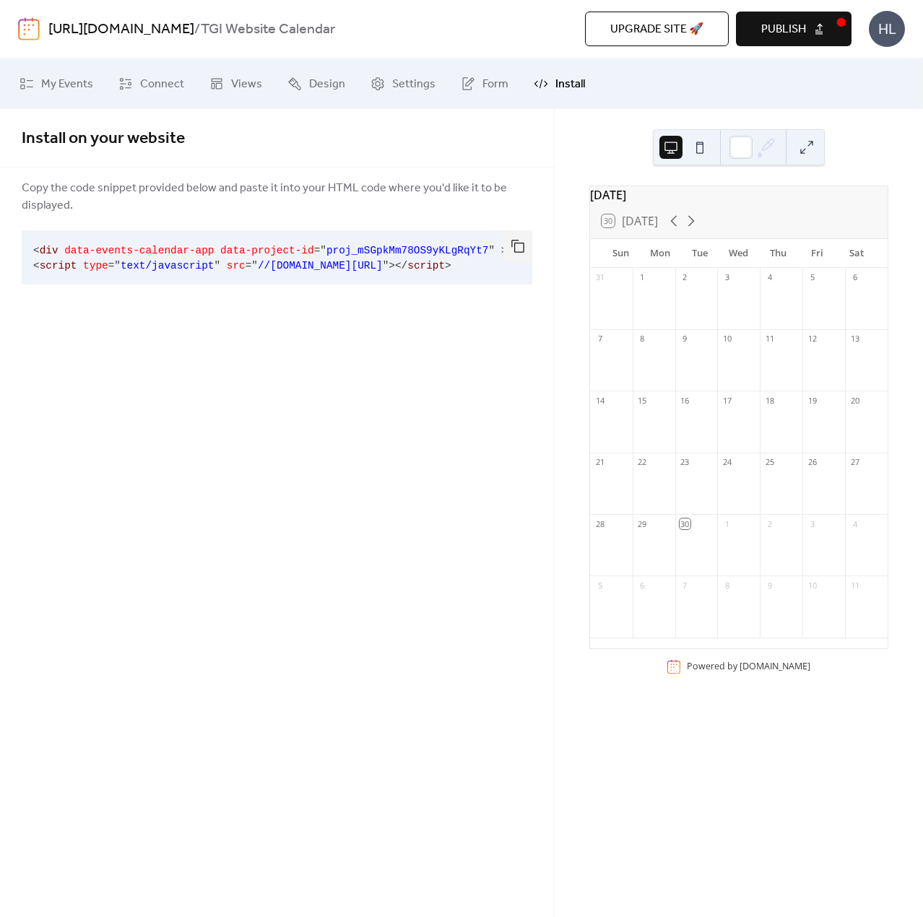
click at [796, 27] on span "Publish" at bounding box center [783, 29] width 45 height 17
